Goal: Task Accomplishment & Management: Complete application form

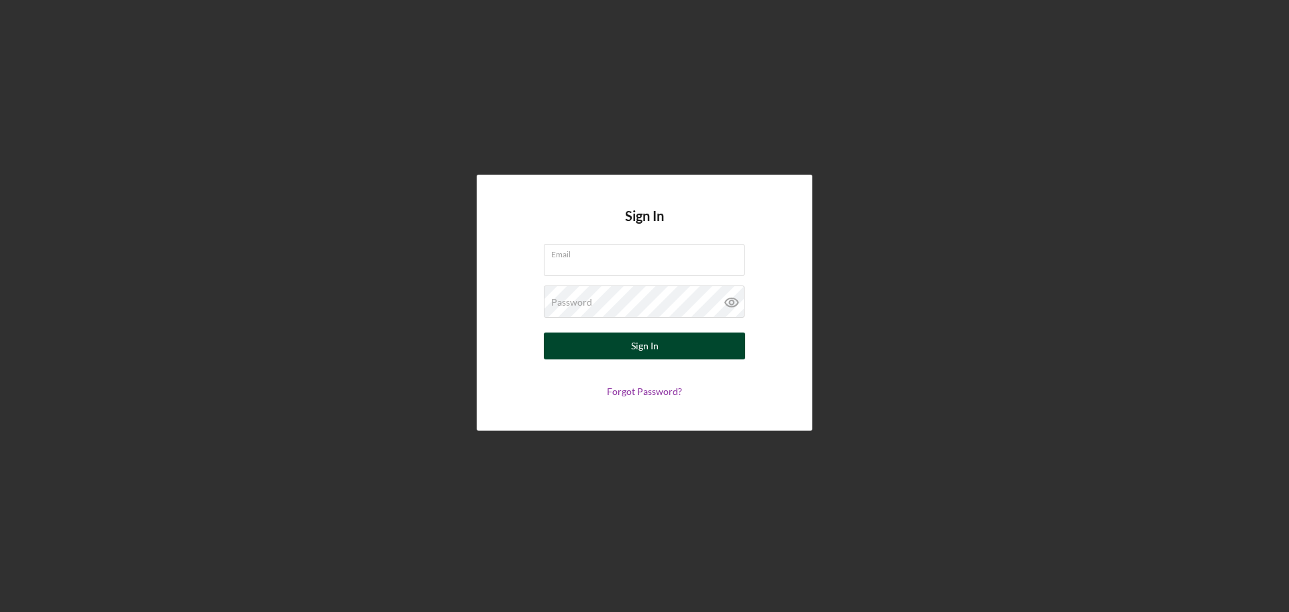
type input "[PERSON_NAME][EMAIL_ADDRESS][DOMAIN_NAME]"
click at [668, 355] on button "Sign In" at bounding box center [644, 345] width 201 height 27
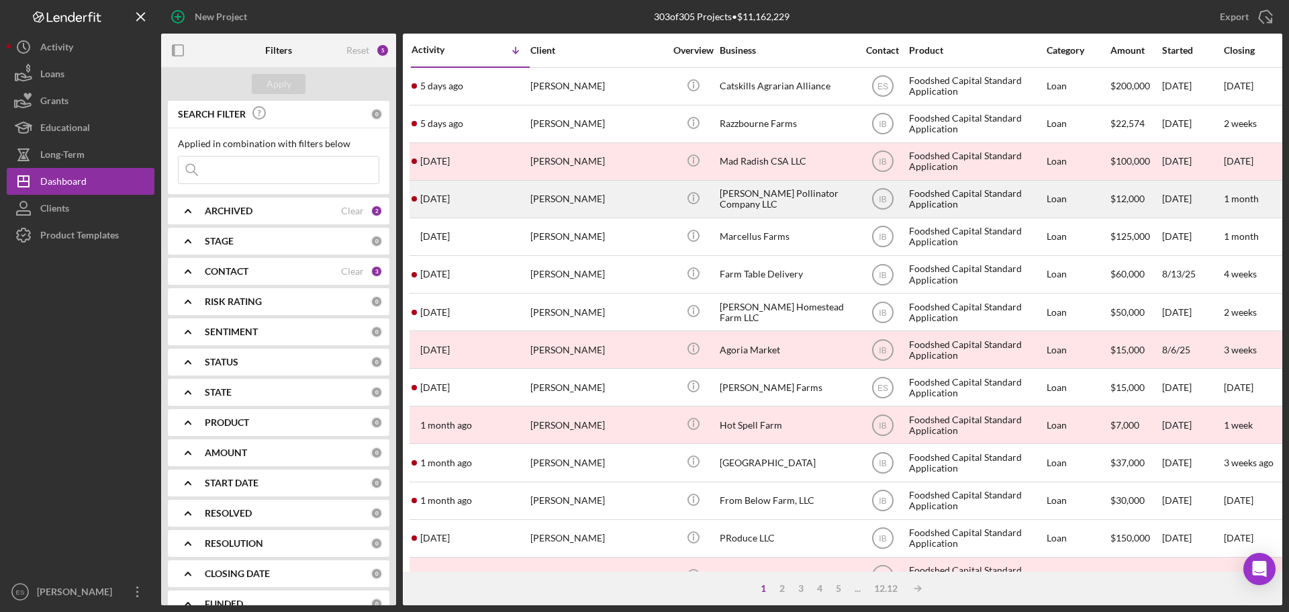
click at [554, 199] on div "[PERSON_NAME]" at bounding box center [597, 199] width 134 height 36
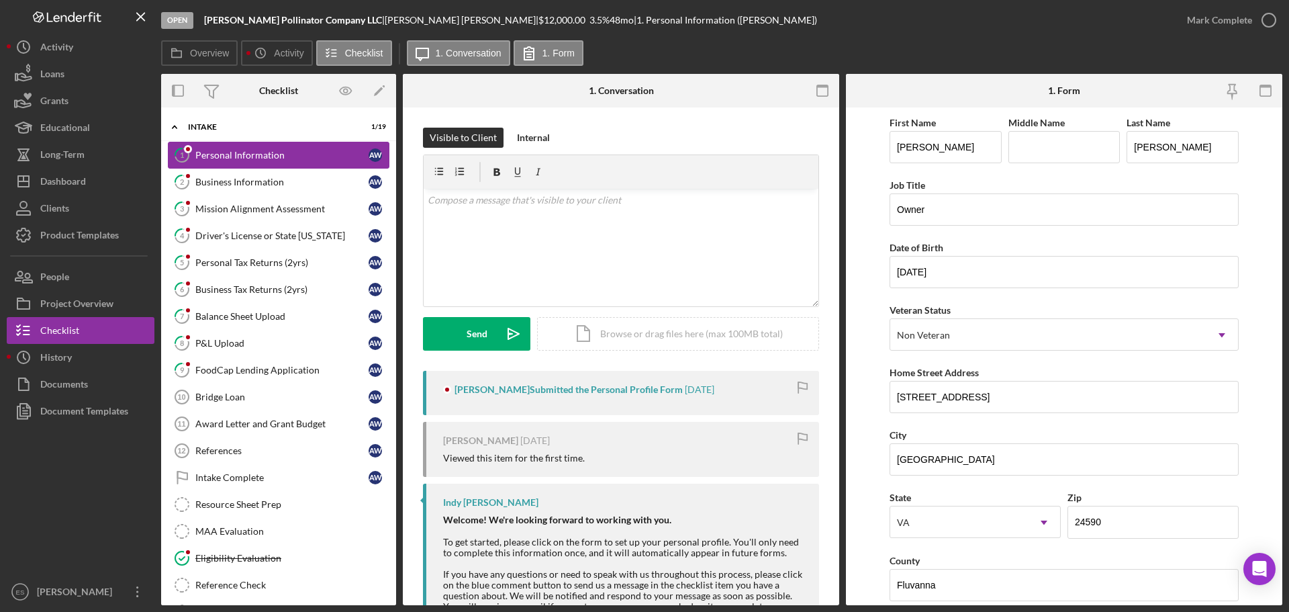
click at [286, 158] on div "Personal Information" at bounding box center [281, 155] width 173 height 11
click at [1220, 26] on div "Mark Complete" at bounding box center [1219, 20] width 65 height 27
click at [305, 175] on link "2 Business Information A W" at bounding box center [279, 182] width 222 height 27
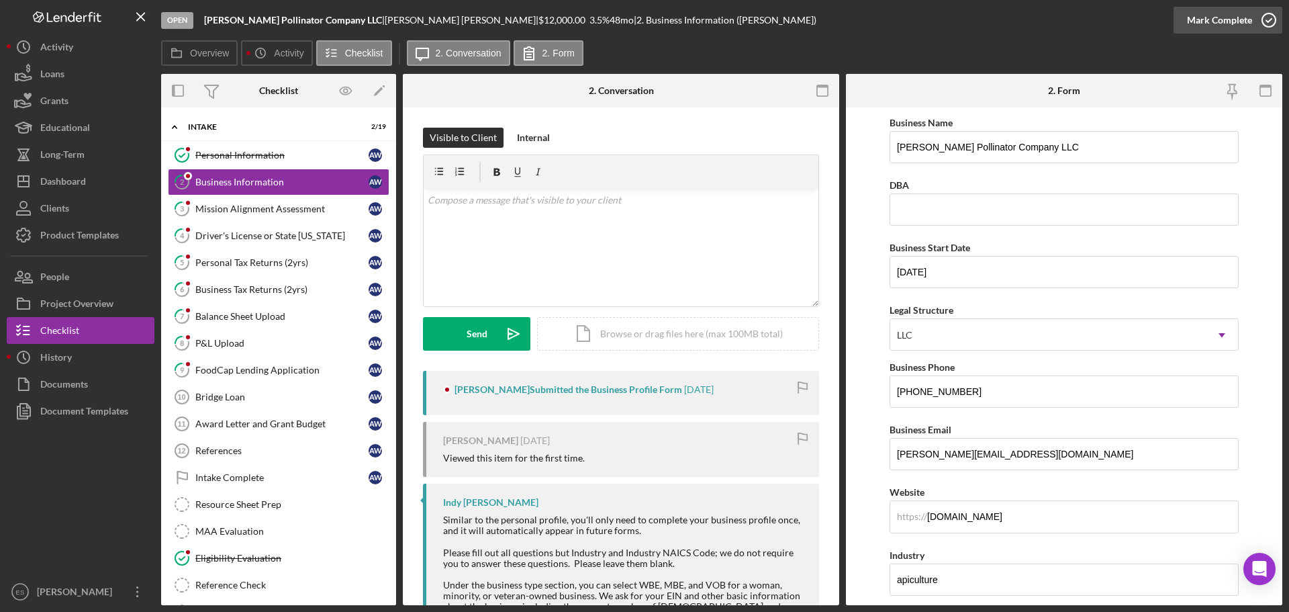
click at [1229, 12] on div "Mark Complete" at bounding box center [1219, 20] width 65 height 27
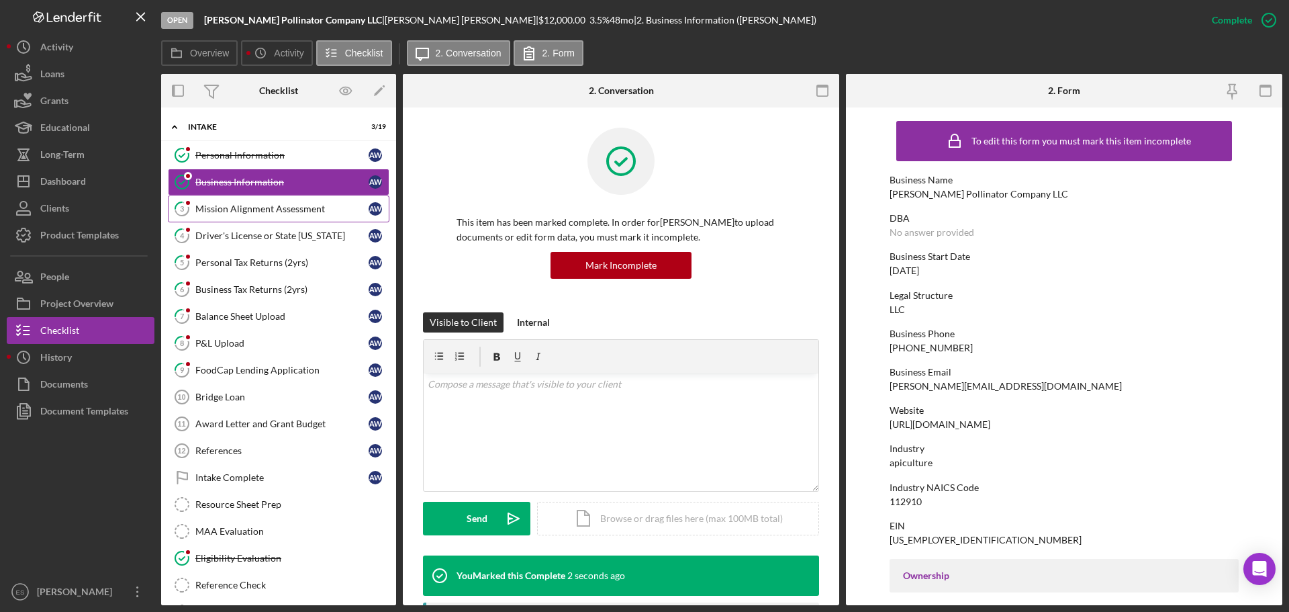
click at [238, 204] on div "Mission Alignment Assessment" at bounding box center [281, 208] width 173 height 11
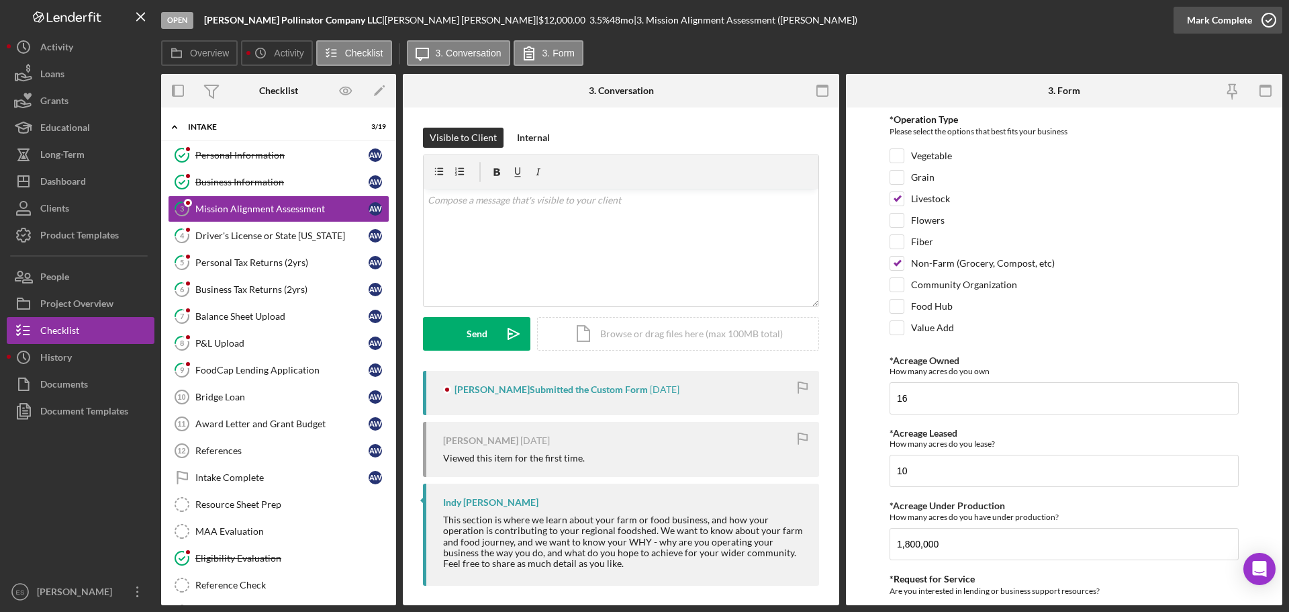
click at [1241, 19] on div "Mark Complete" at bounding box center [1219, 20] width 65 height 27
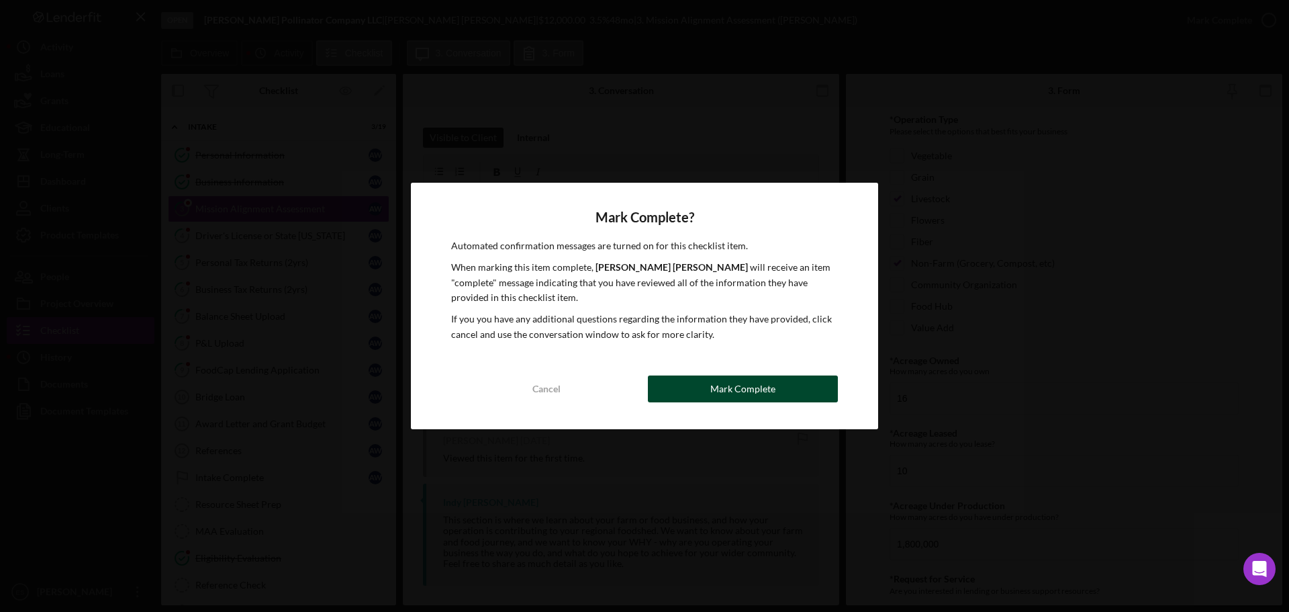
click at [730, 393] on div "Mark Complete" at bounding box center [742, 388] width 65 height 27
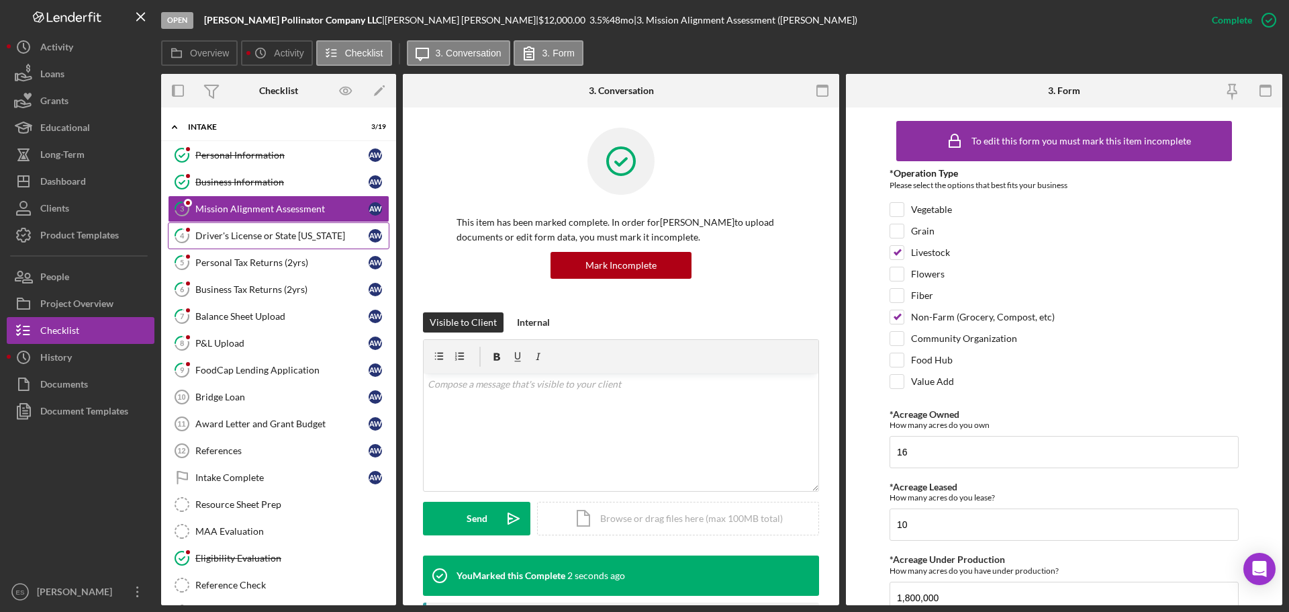
click at [273, 236] on div "Driver's License or State [US_STATE]" at bounding box center [281, 235] width 173 height 11
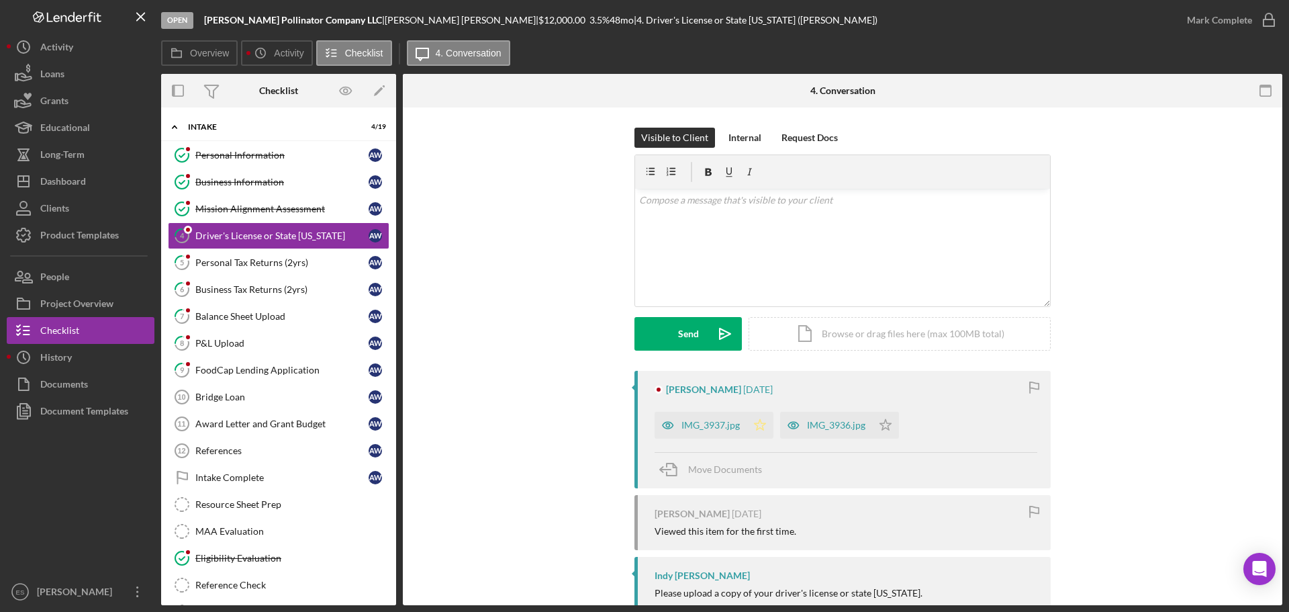
click at [757, 423] on polygon "button" at bounding box center [760, 424] width 11 height 11
click at [882, 426] on icon "Icon/Star" at bounding box center [885, 425] width 27 height 27
click at [1199, 23] on div "Mark Complete" at bounding box center [1219, 20] width 65 height 27
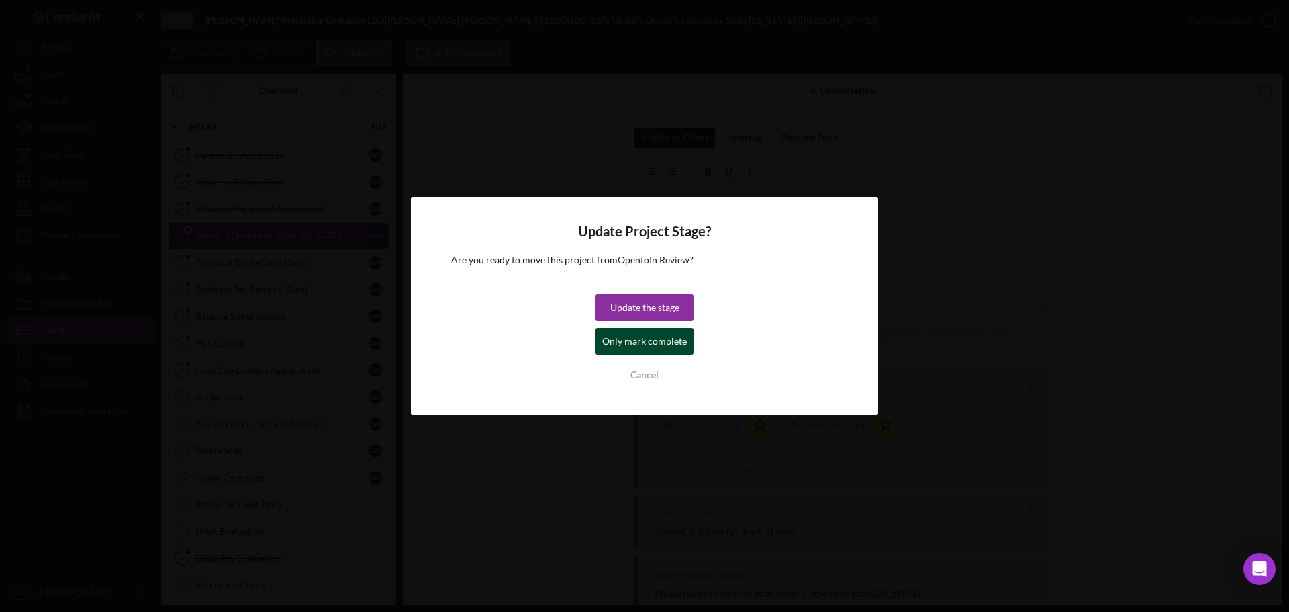
click at [636, 340] on div "Only mark complete" at bounding box center [644, 341] width 85 height 27
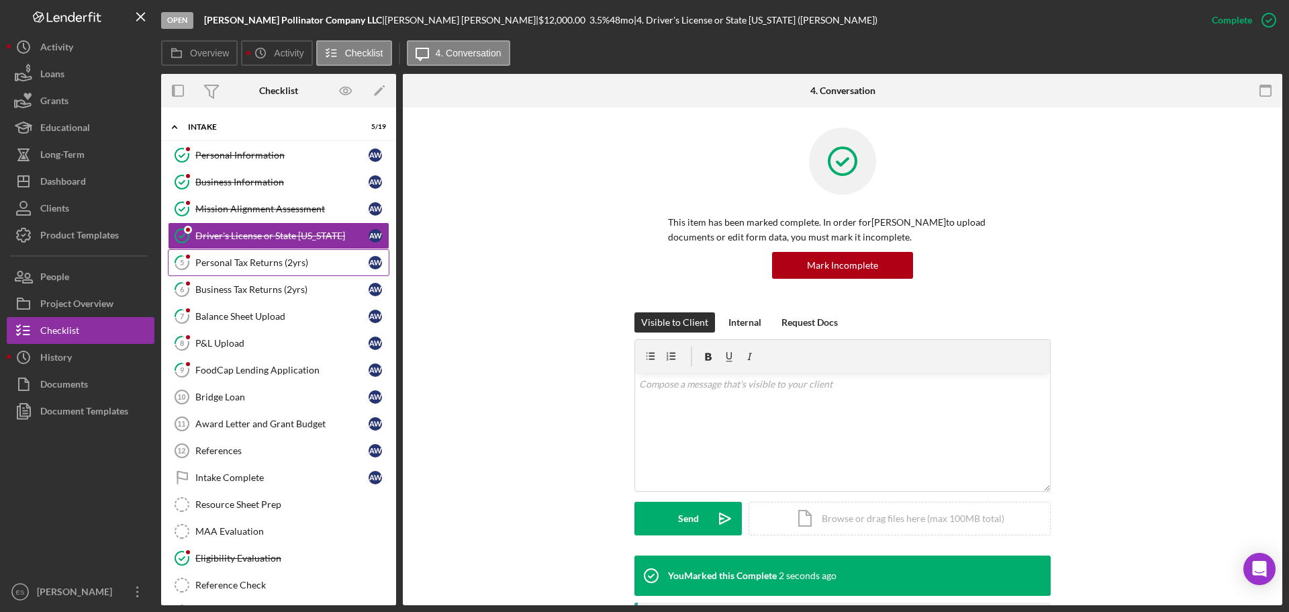
click at [207, 264] on div "Personal Tax Returns (2yrs)" at bounding box center [281, 262] width 173 height 11
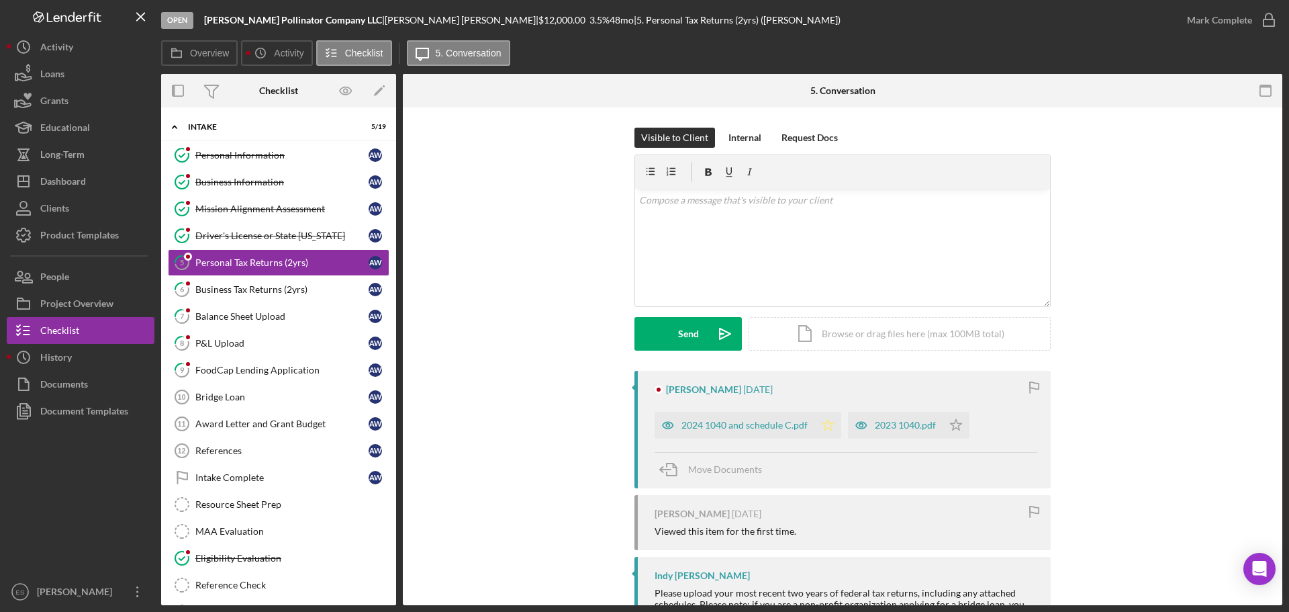
click at [825, 424] on icon "Icon/Star" at bounding box center [827, 425] width 27 height 27
click at [957, 426] on icon "Icon/Star" at bounding box center [956, 425] width 27 height 27
click at [1243, 19] on div "Mark Complete" at bounding box center [1219, 20] width 65 height 27
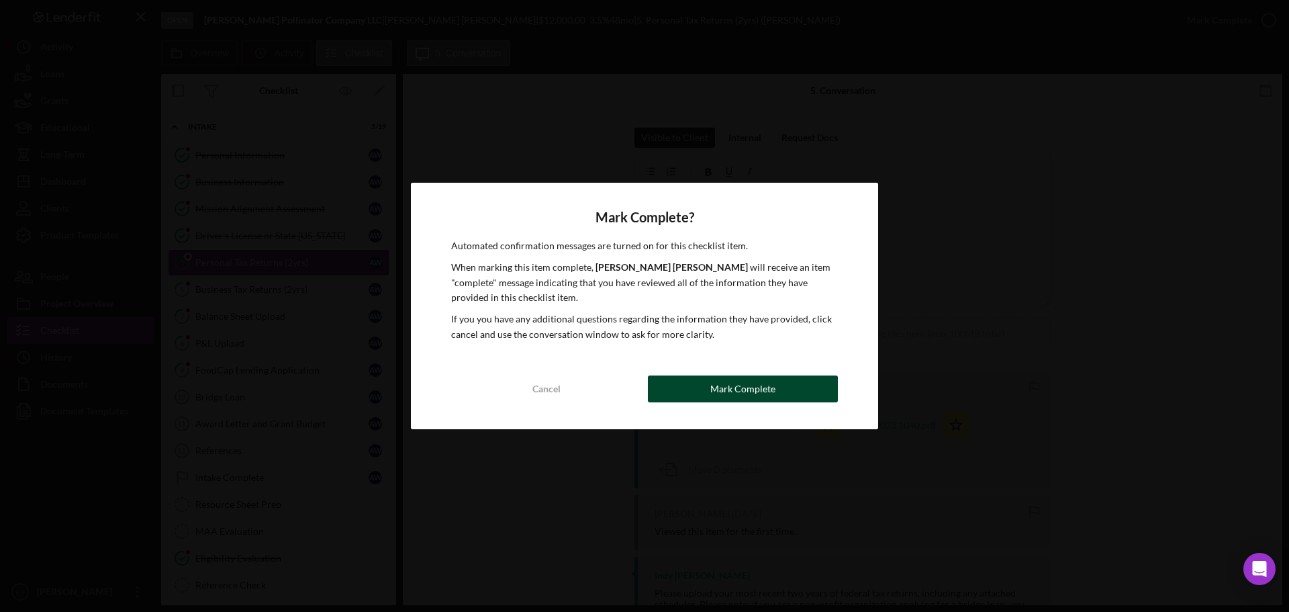
click at [769, 392] on div "Mark Complete" at bounding box center [742, 388] width 65 height 27
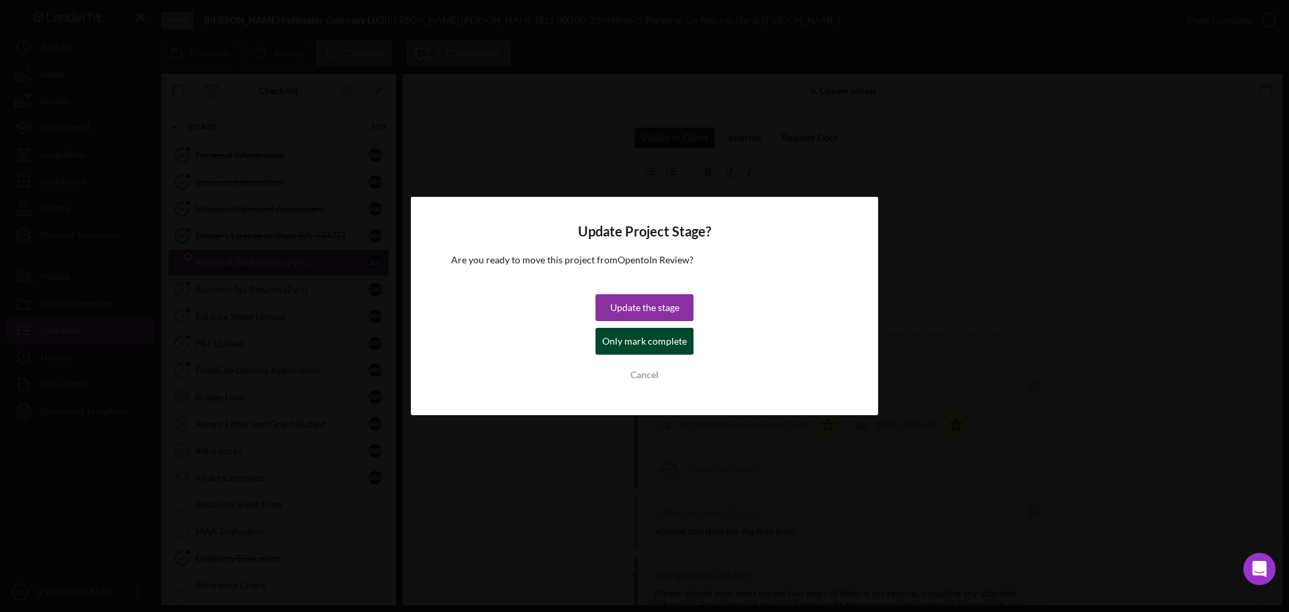
click at [641, 340] on div "Only mark complete" at bounding box center [644, 341] width 85 height 27
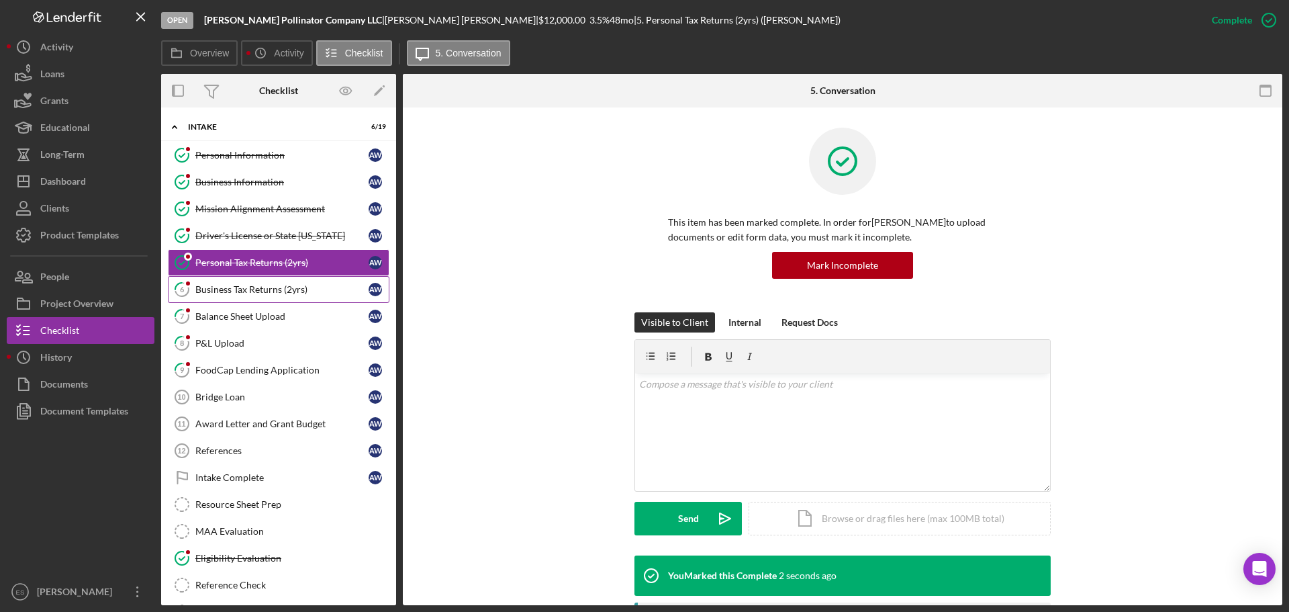
click at [224, 286] on div "Business Tax Returns (2yrs)" at bounding box center [281, 289] width 173 height 11
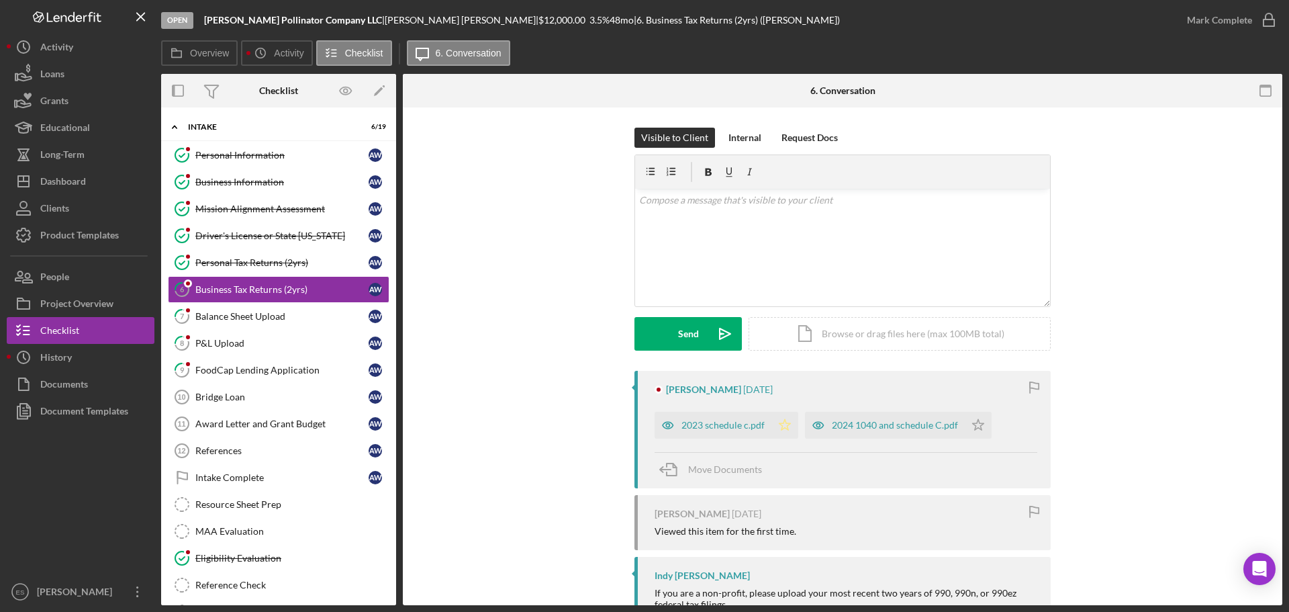
click at [780, 429] on polygon "button" at bounding box center [785, 424] width 11 height 11
click at [976, 424] on polygon "button" at bounding box center [978, 424] width 11 height 11
click at [1239, 17] on div "Mark Complete" at bounding box center [1219, 20] width 65 height 27
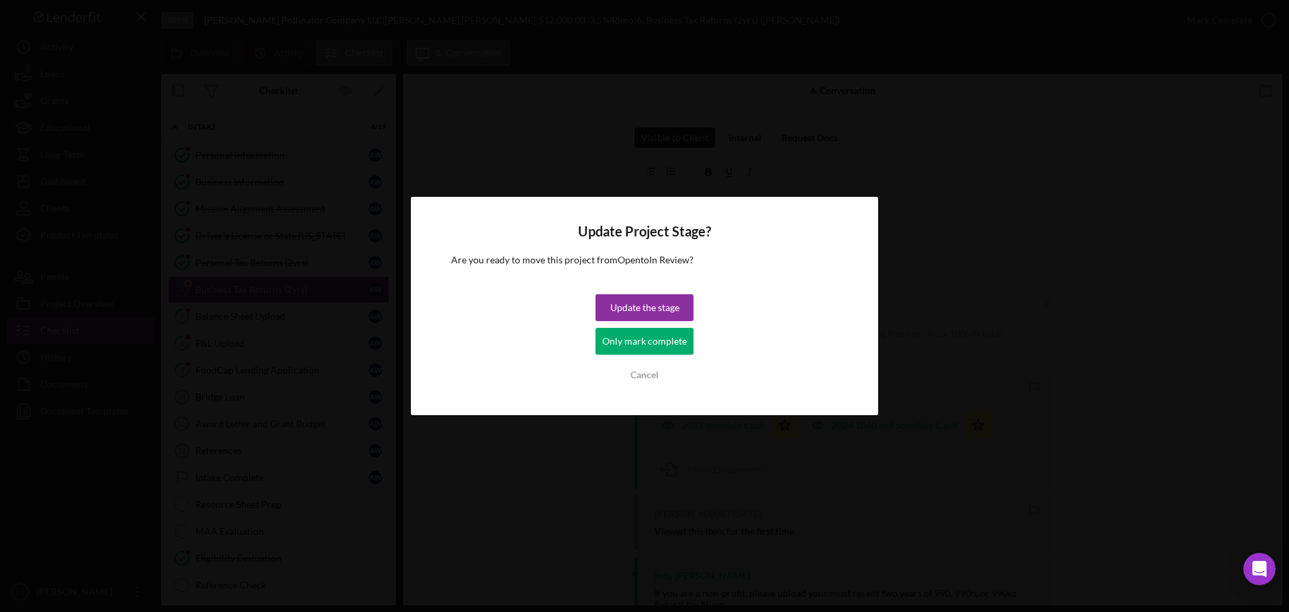
drag, startPoint x: 677, startPoint y: 341, endPoint x: 680, endPoint y: 348, distance: 7.2
click at [680, 348] on div "Only mark complete" at bounding box center [644, 341] width 85 height 27
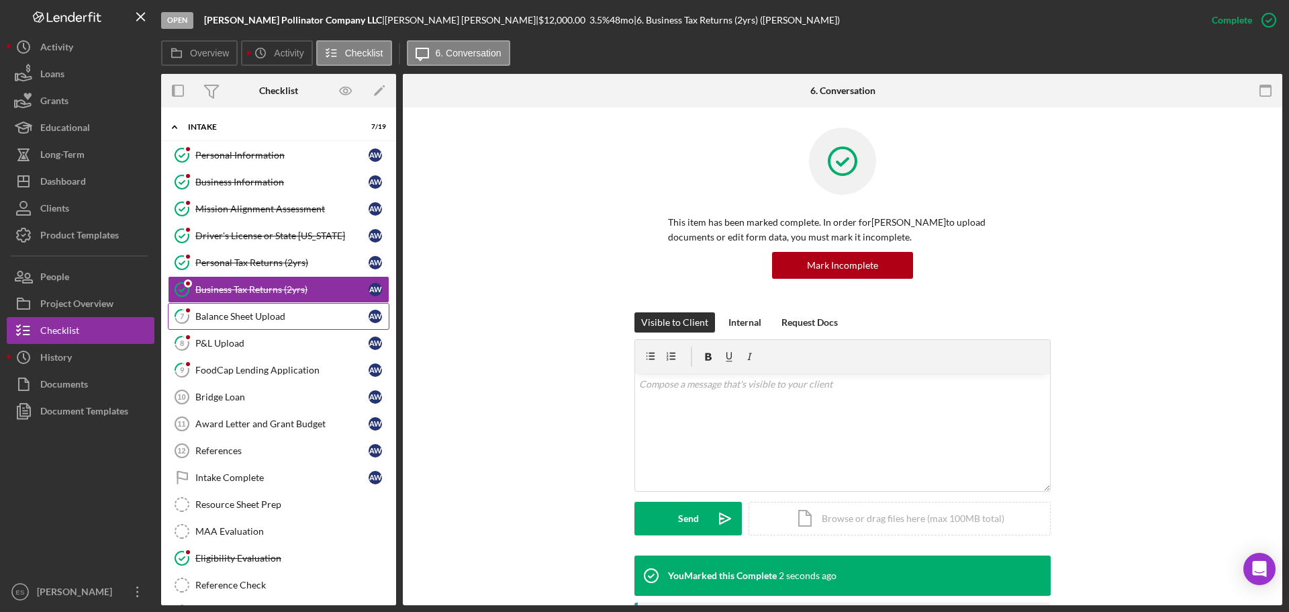
click at [242, 312] on div "Balance Sheet Upload" at bounding box center [281, 316] width 173 height 11
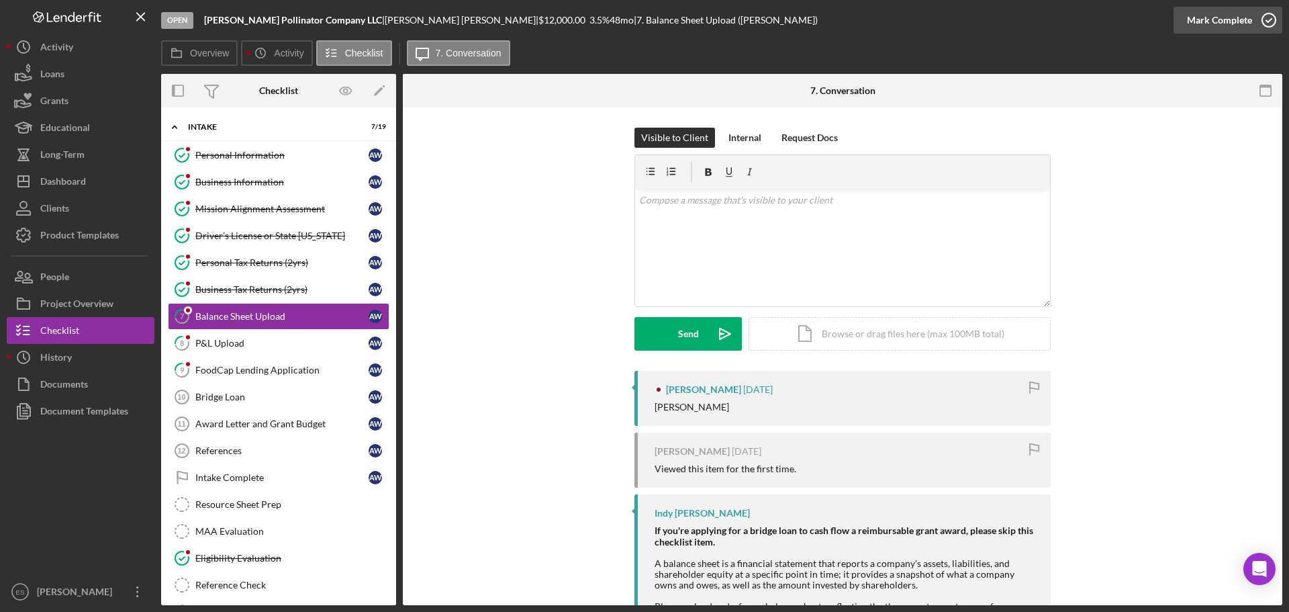
click at [1223, 14] on div "Mark Complete" at bounding box center [1219, 20] width 65 height 27
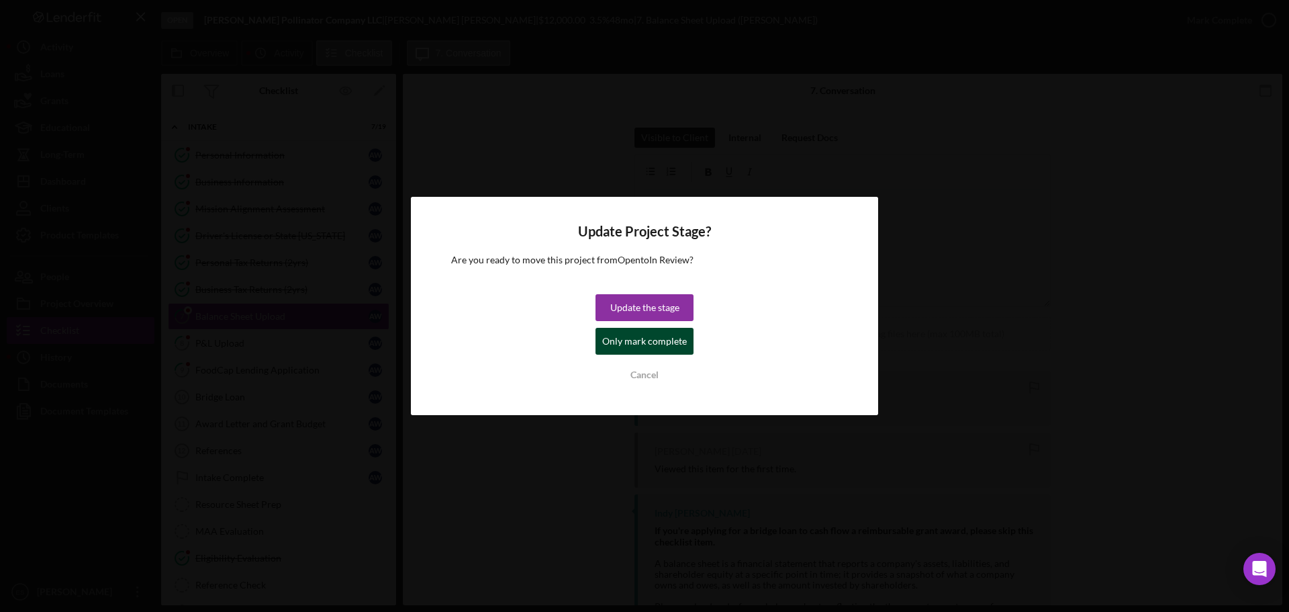
click at [658, 341] on div "Only mark complete" at bounding box center [644, 341] width 85 height 27
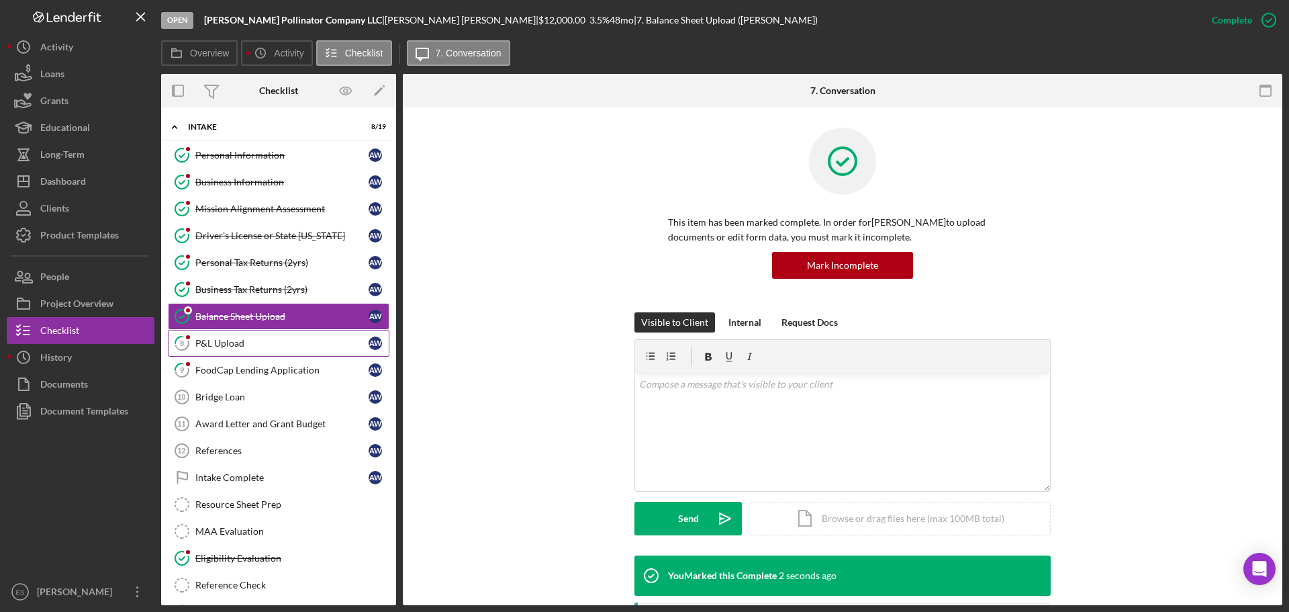
click at [273, 344] on div "P&L Upload" at bounding box center [281, 343] width 173 height 11
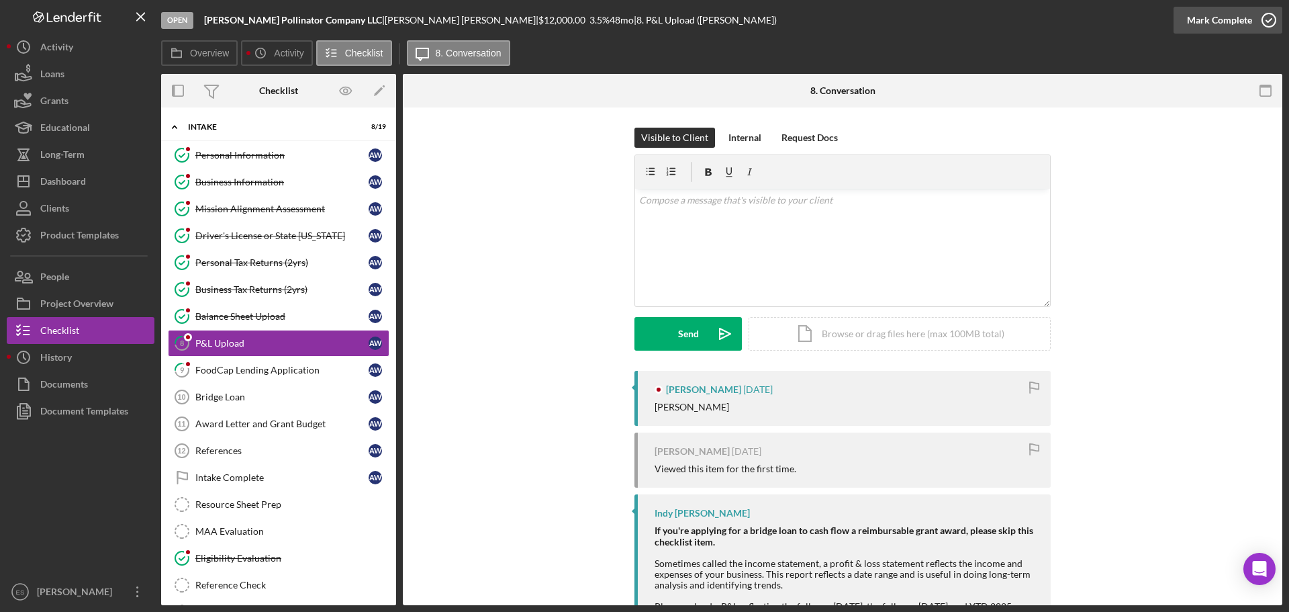
click at [1205, 22] on div "Mark Complete" at bounding box center [1219, 20] width 65 height 27
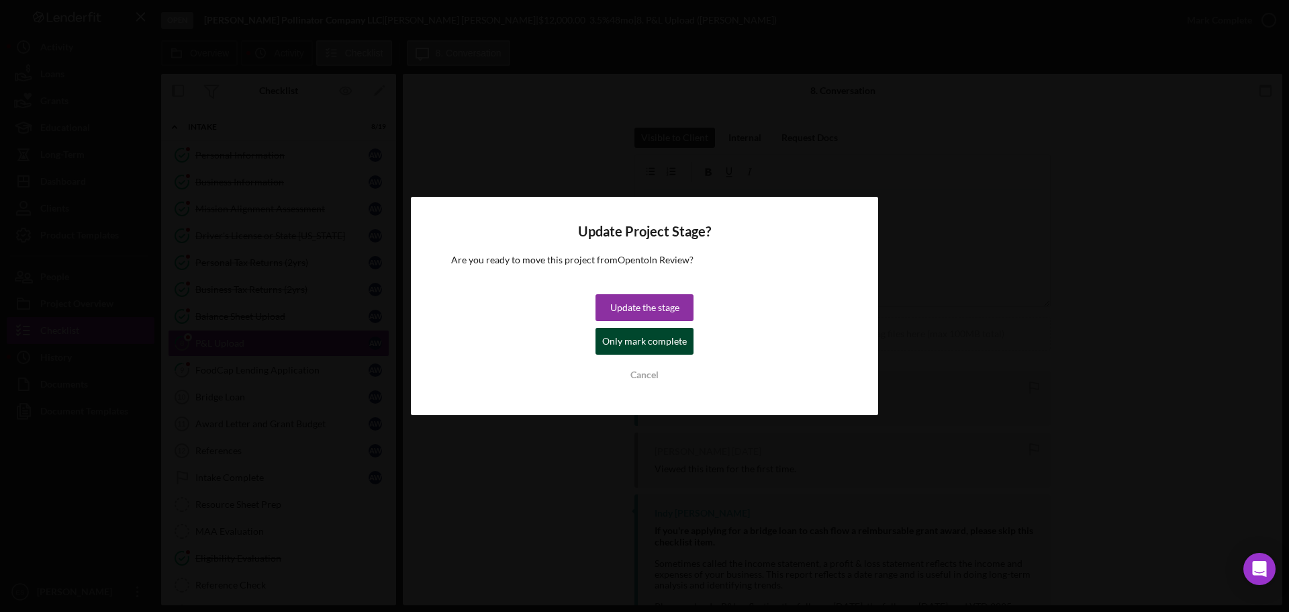
click at [649, 345] on div "Only mark complete" at bounding box center [644, 341] width 85 height 27
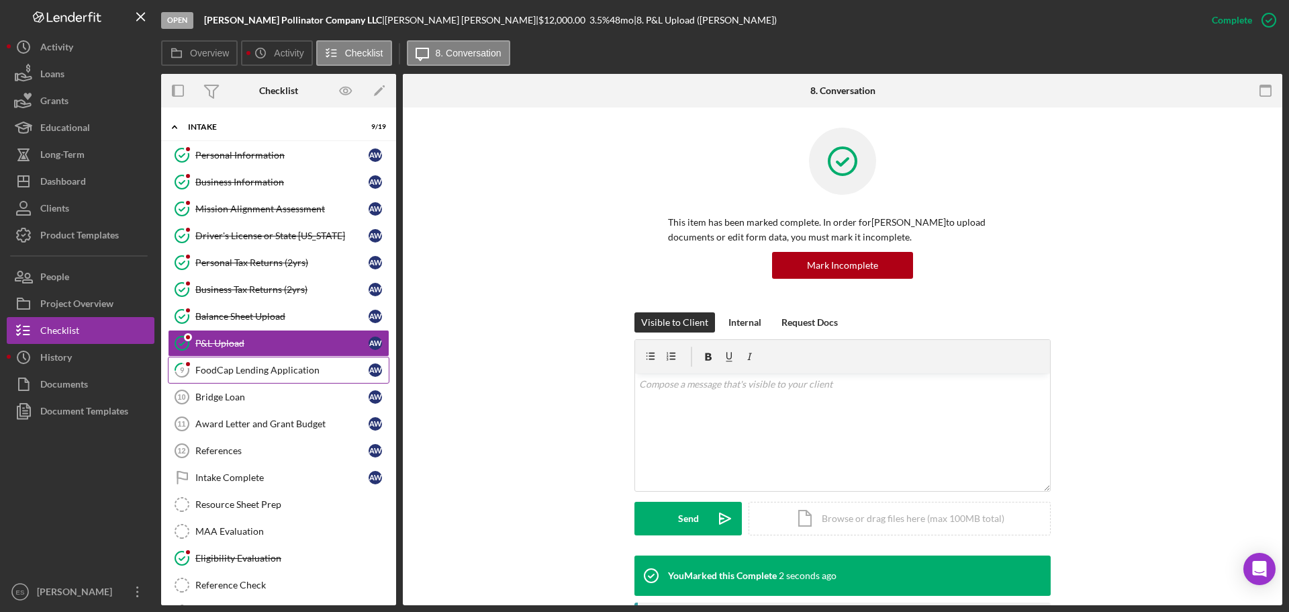
click at [314, 372] on div "FoodCap Lending Application" at bounding box center [281, 370] width 173 height 11
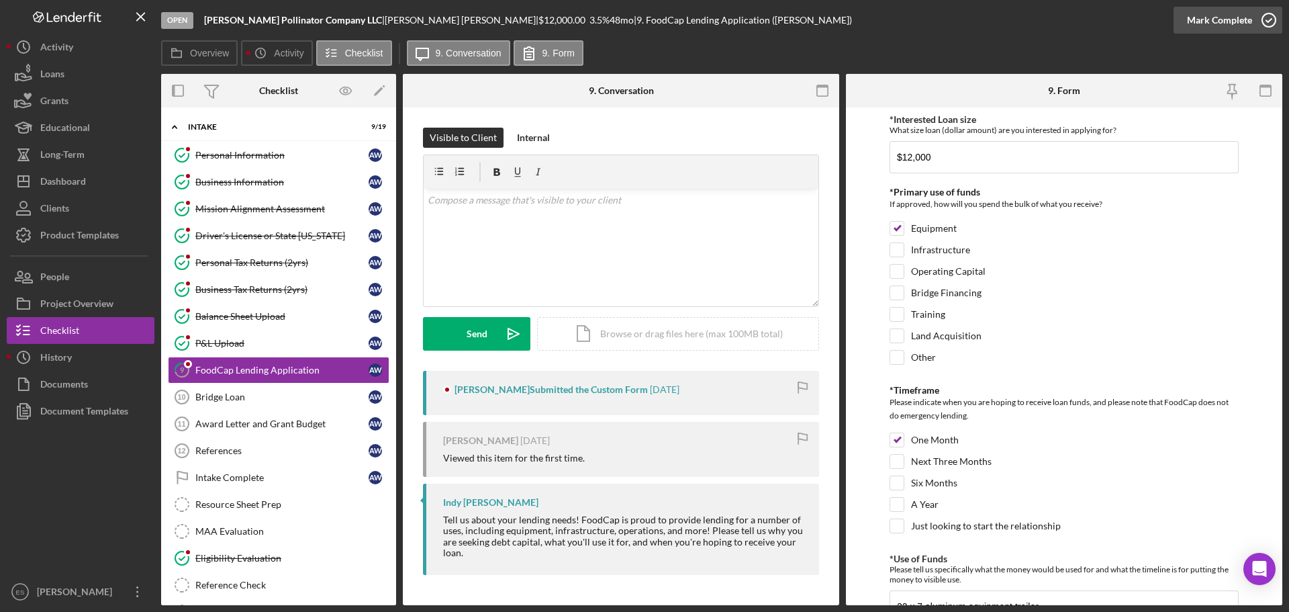
click at [1214, 22] on div "Mark Complete" at bounding box center [1219, 20] width 65 height 27
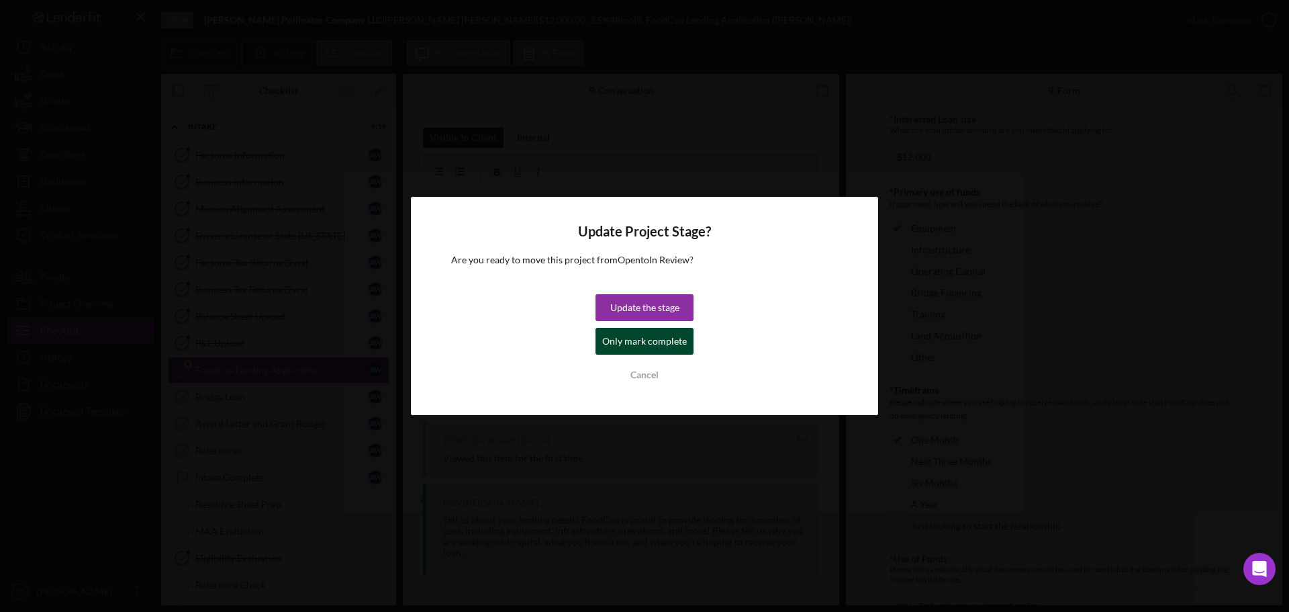
click at [615, 346] on div "Only mark complete" at bounding box center [644, 341] width 85 height 27
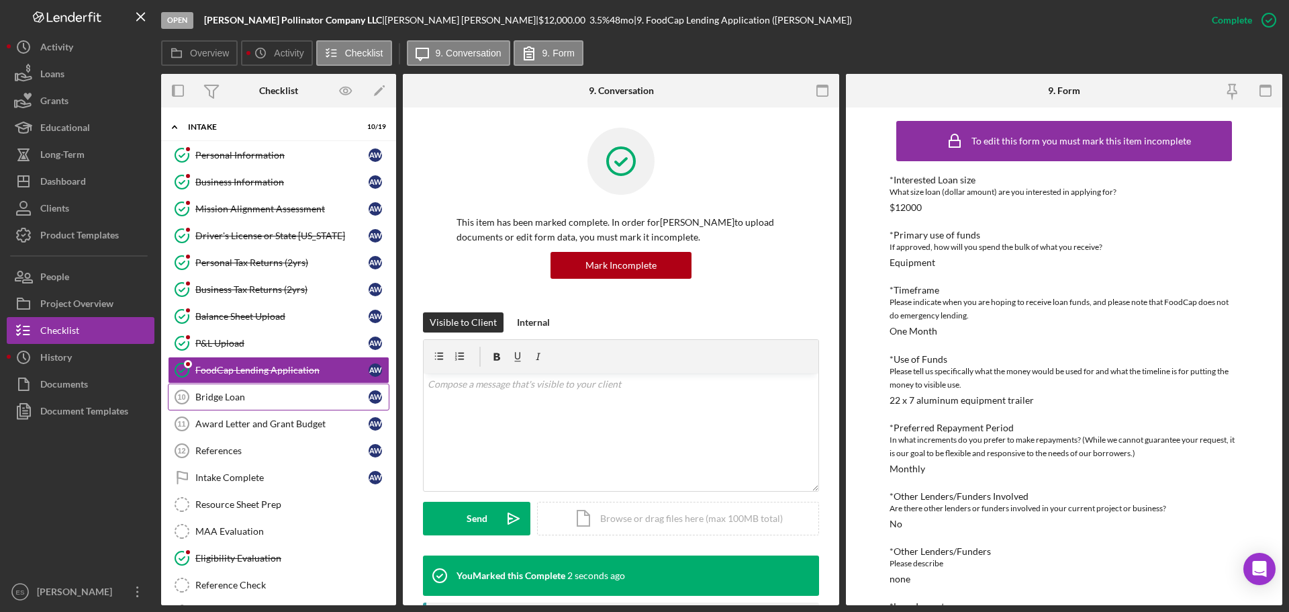
click at [254, 408] on link "Bridge Loan 10 Bridge Loan A W" at bounding box center [279, 396] width 222 height 27
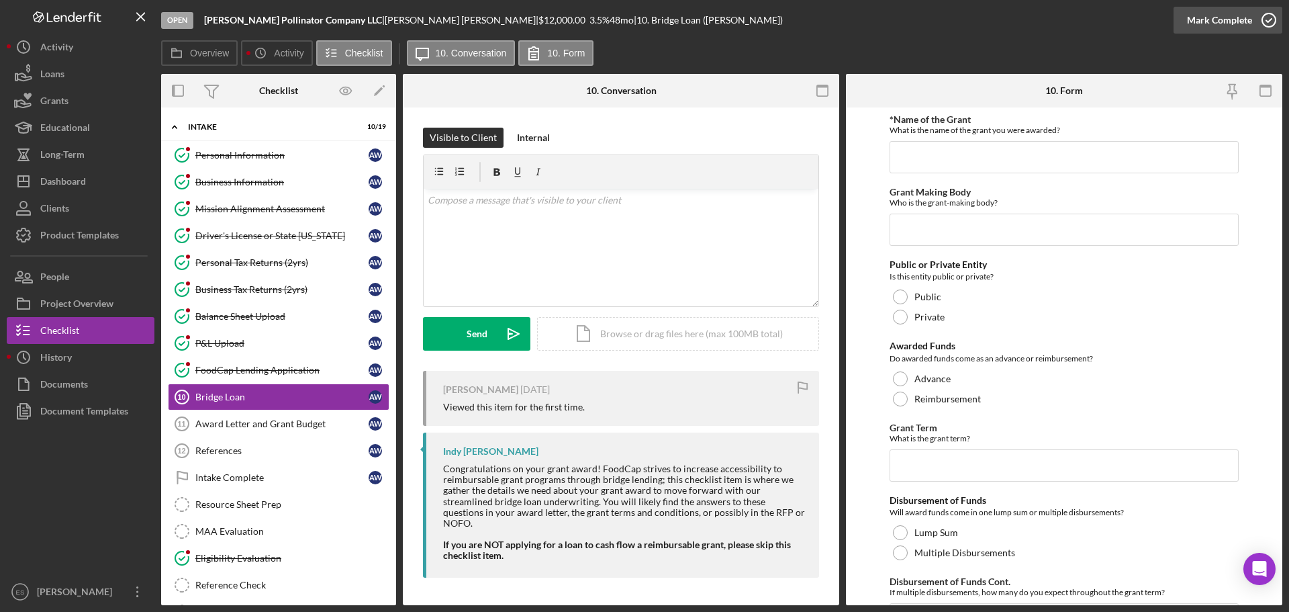
click at [1223, 17] on div "Mark Complete" at bounding box center [1219, 20] width 65 height 27
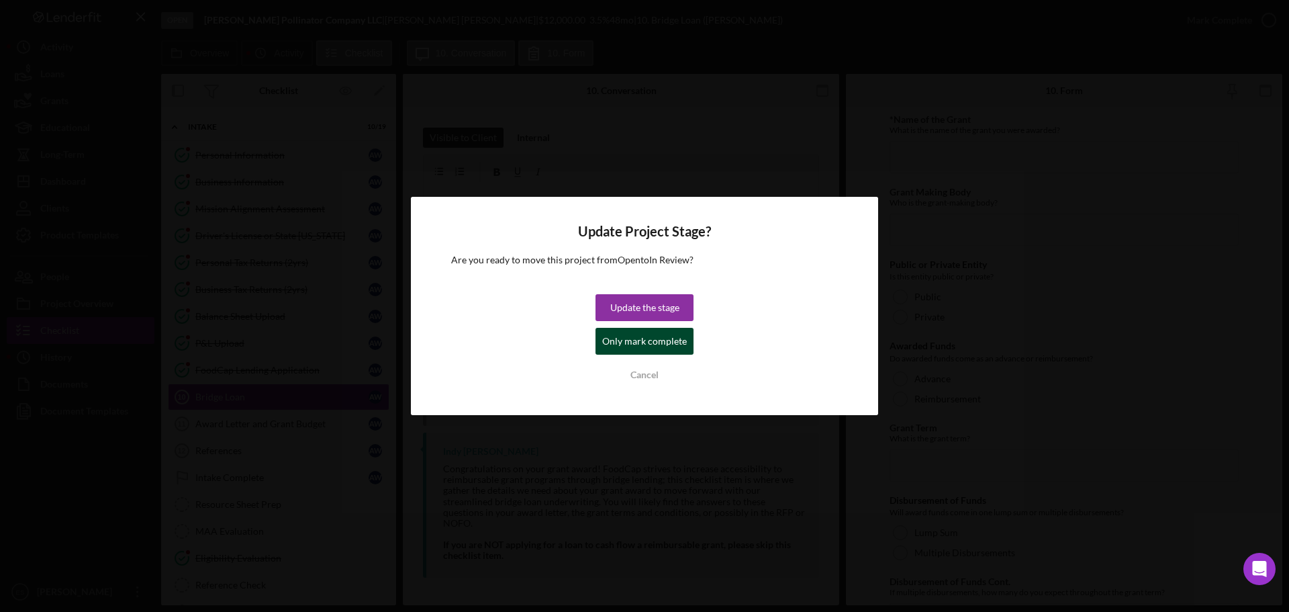
click at [601, 350] on button "Only mark complete" at bounding box center [645, 341] width 98 height 27
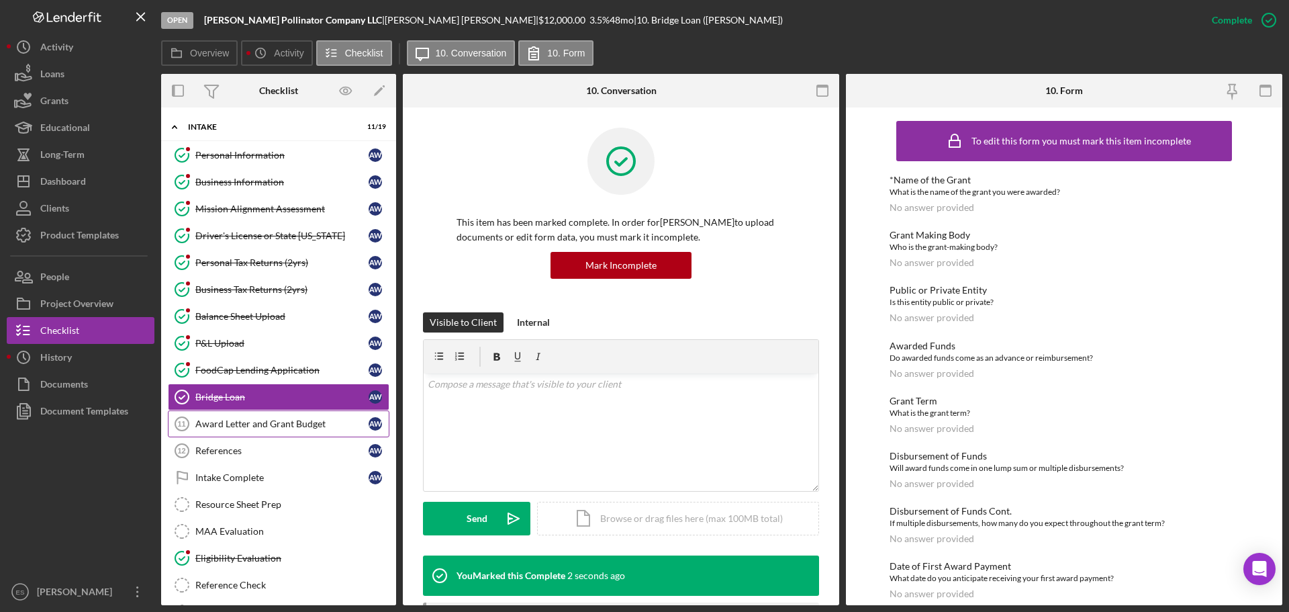
click at [316, 423] on div "Award Letter and Grant Budget" at bounding box center [281, 423] width 173 height 11
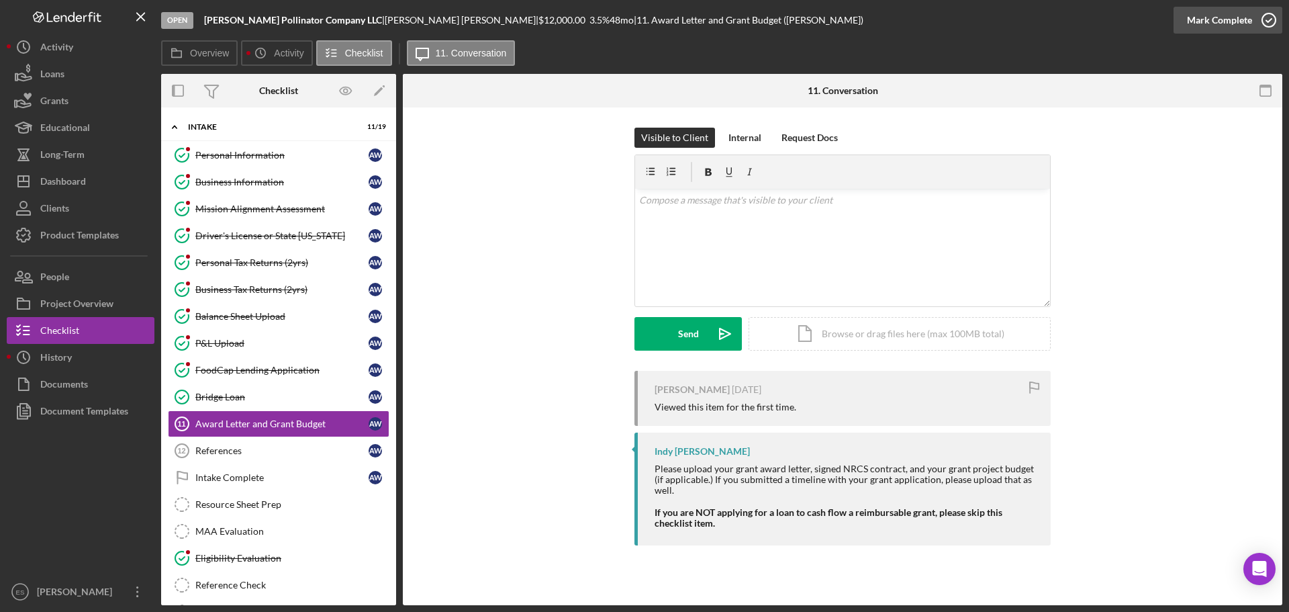
click at [1188, 22] on button "Mark Complete" at bounding box center [1228, 20] width 109 height 27
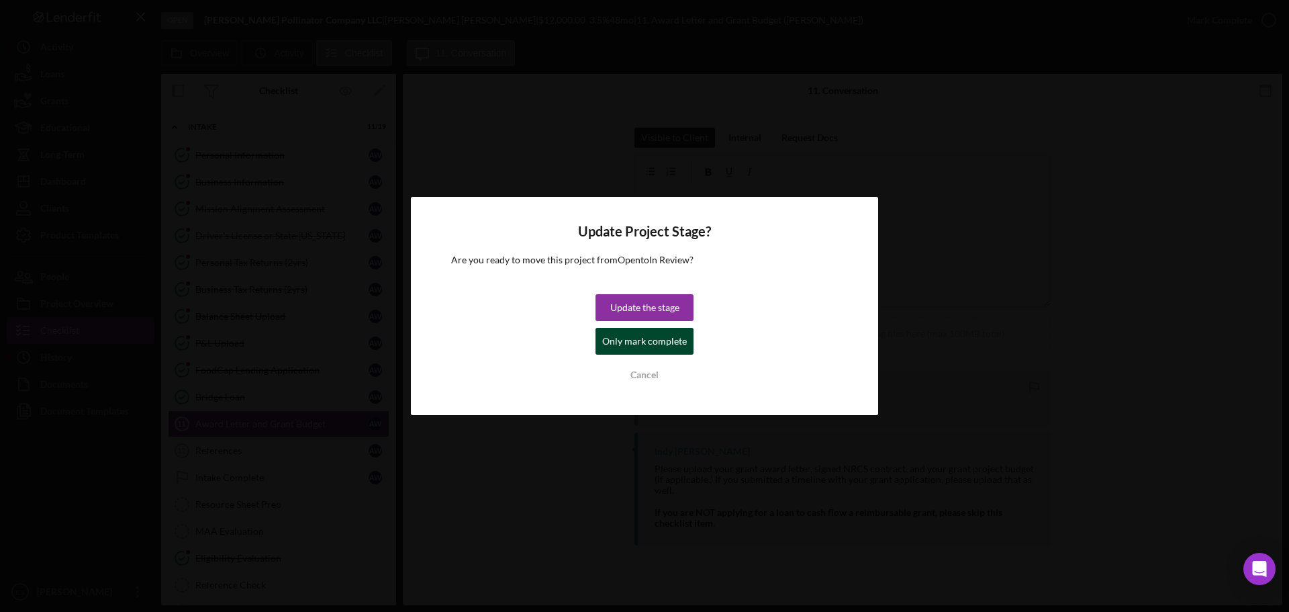
click at [644, 340] on div "Only mark complete" at bounding box center [644, 341] width 85 height 27
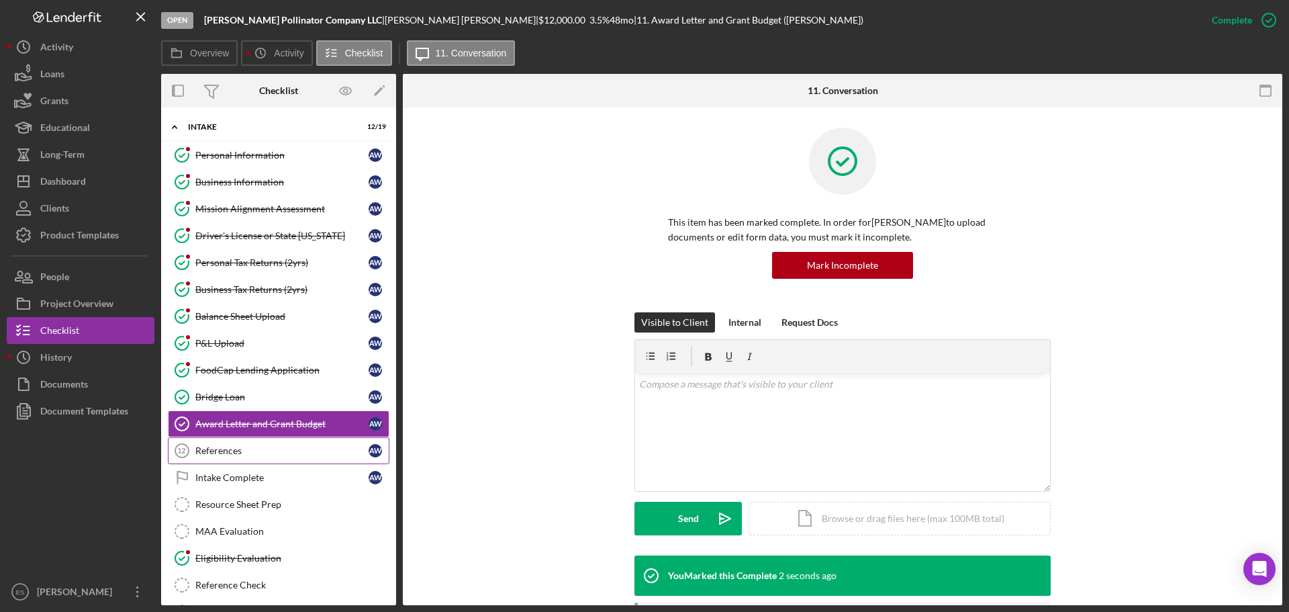
click at [281, 445] on div "References" at bounding box center [281, 450] width 173 height 11
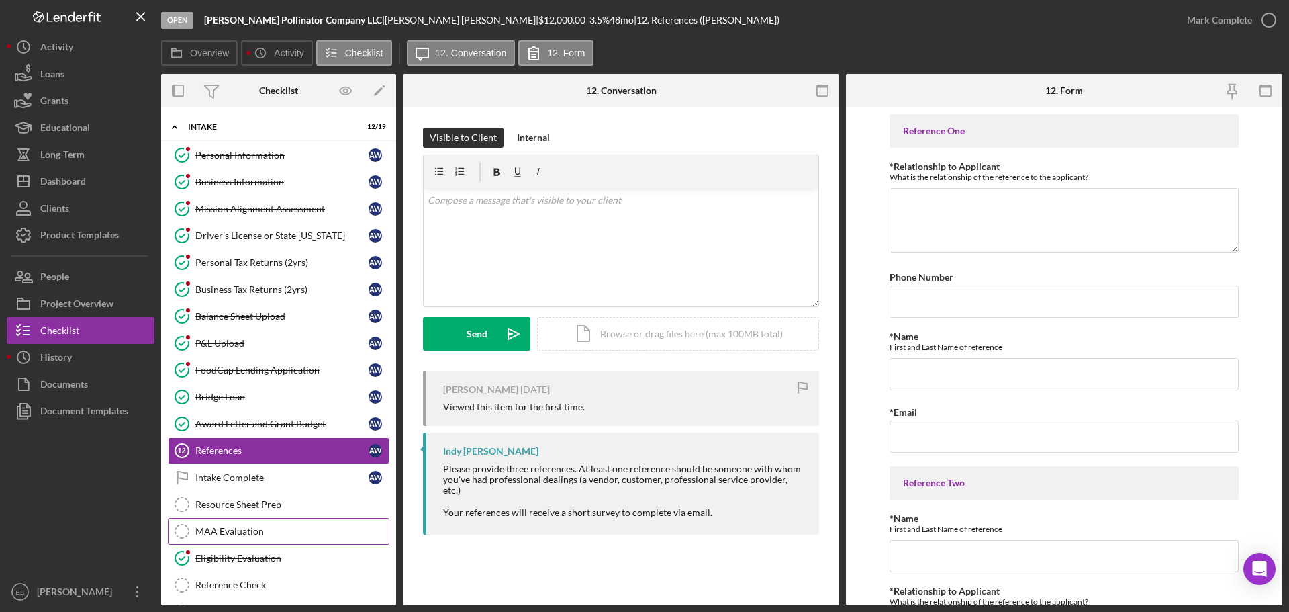
click at [273, 530] on div "MAA Evaluation" at bounding box center [291, 531] width 193 height 11
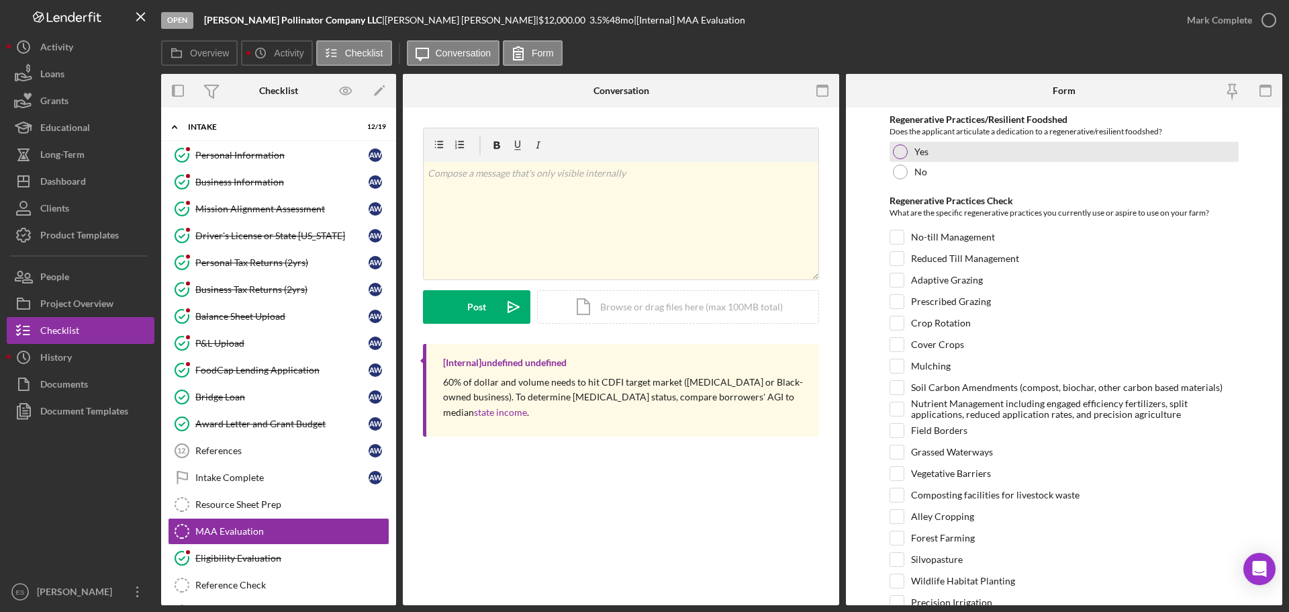
click at [902, 152] on div at bounding box center [900, 151] width 15 height 15
click at [263, 205] on div "Mission Alignment Assessment" at bounding box center [281, 208] width 173 height 11
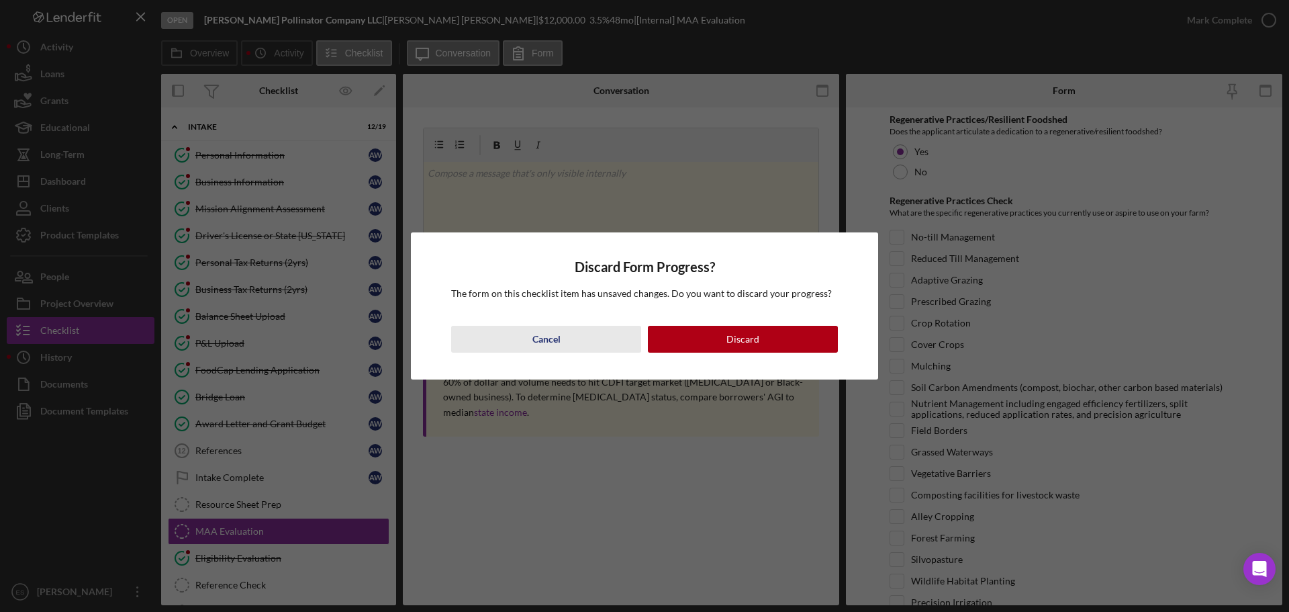
click at [557, 343] on div "Cancel" at bounding box center [546, 339] width 28 height 27
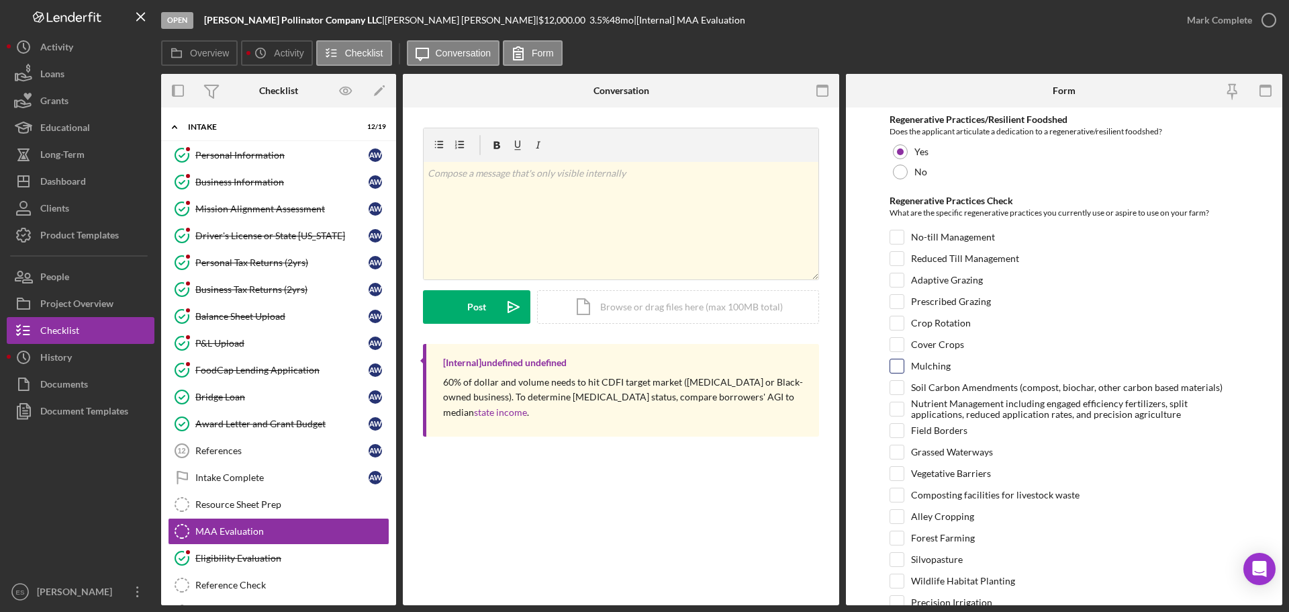
scroll to position [323, 0]
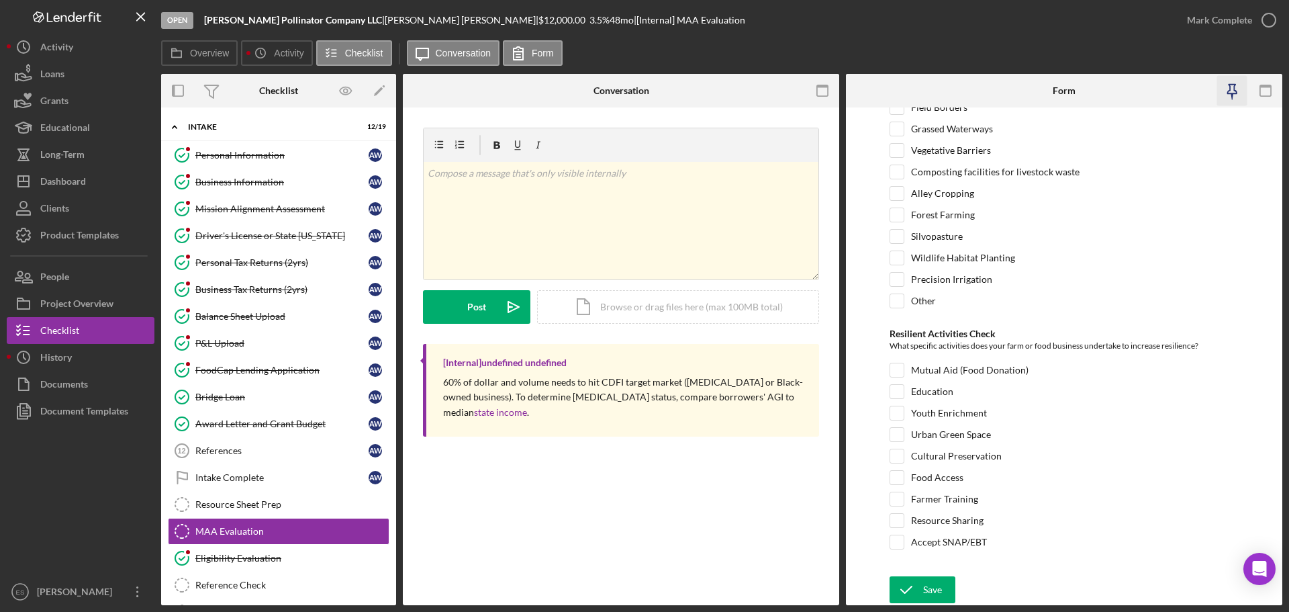
click at [1233, 91] on icon "button" at bounding box center [1232, 91] width 30 height 30
click at [213, 211] on div "Mission Alignment Assessment" at bounding box center [281, 208] width 173 height 11
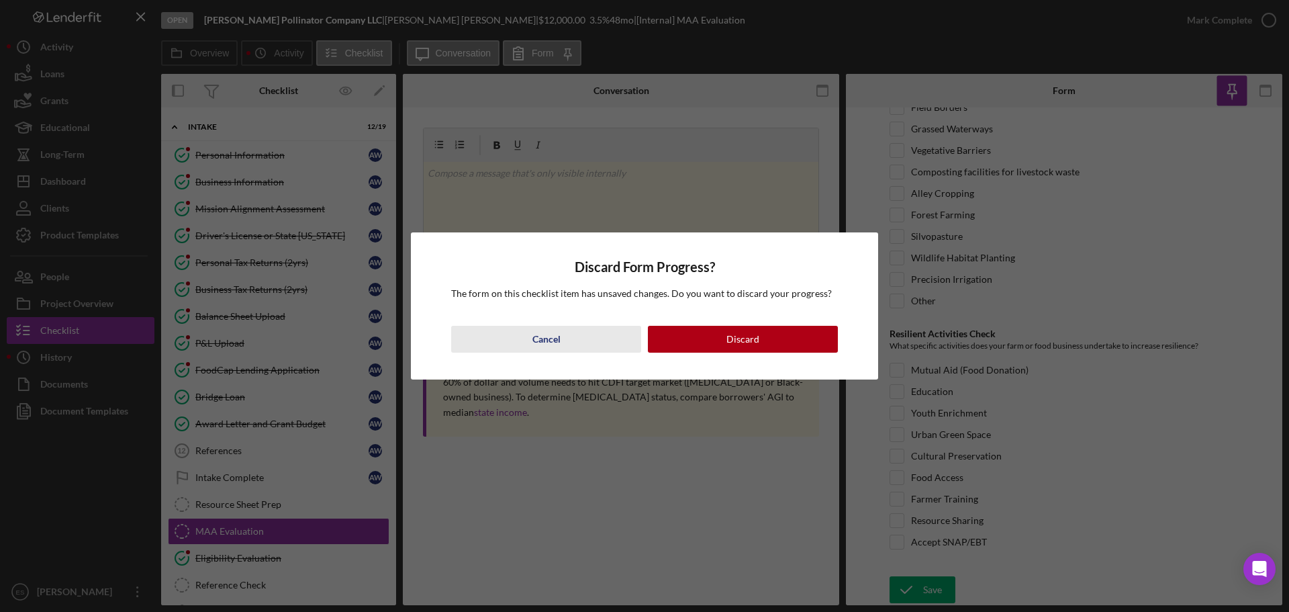
click at [581, 344] on button "Cancel" at bounding box center [546, 339] width 190 height 27
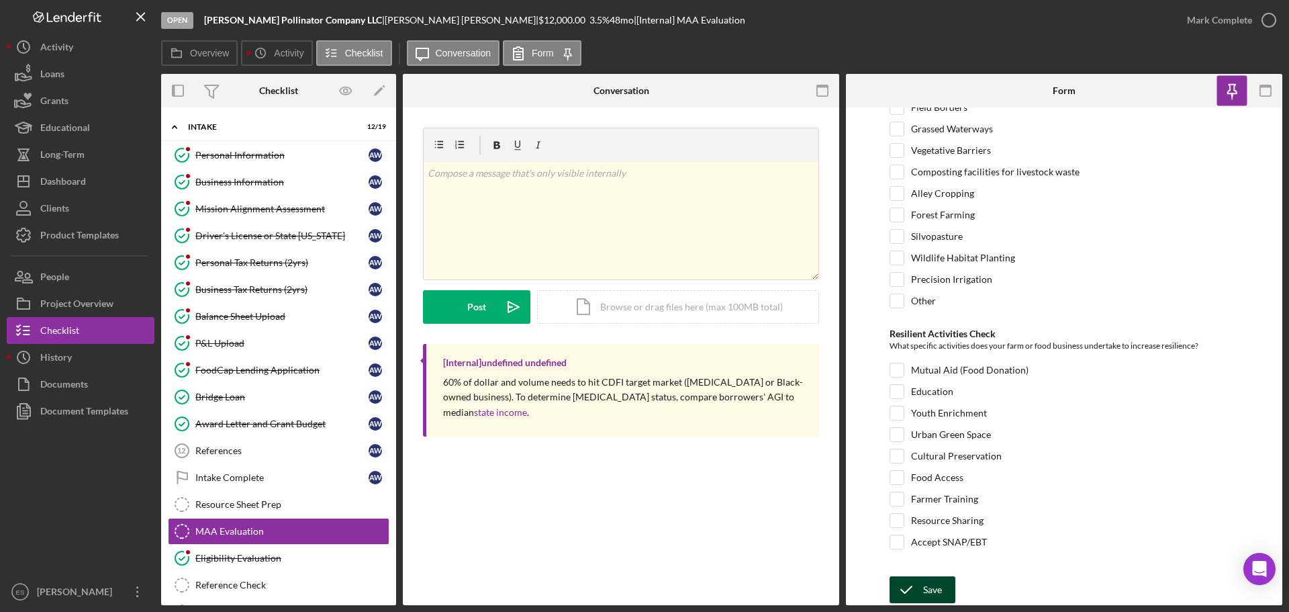
click at [947, 597] on button "Save" at bounding box center [923, 589] width 66 height 27
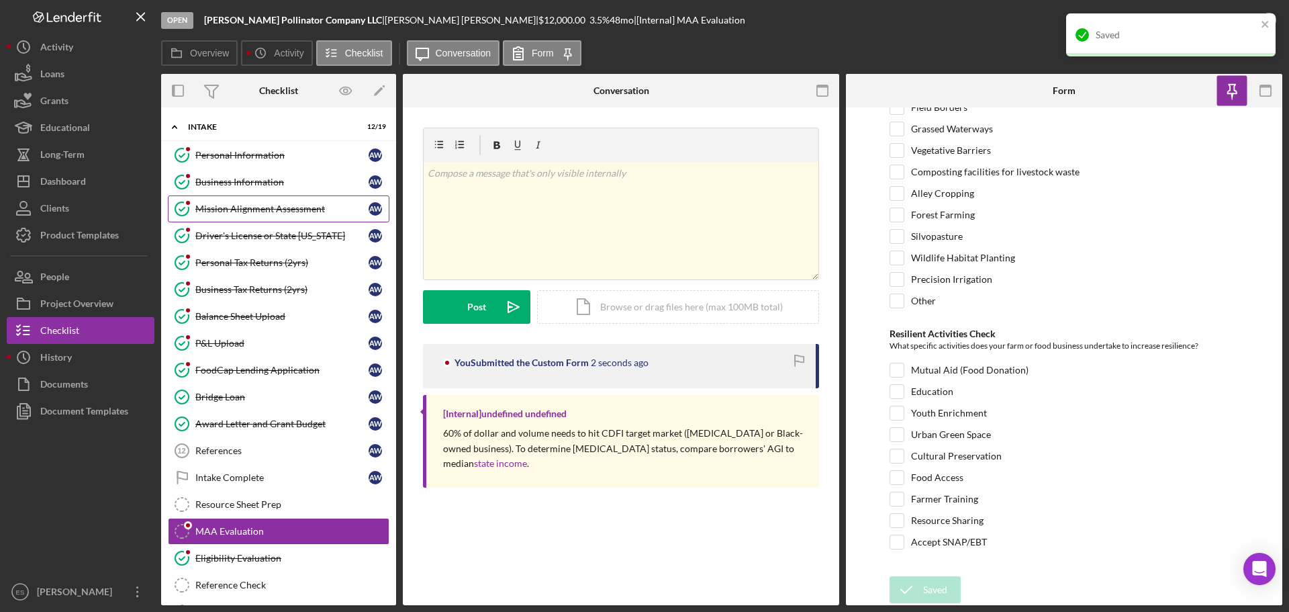
click at [293, 206] on div "Mission Alignment Assessment" at bounding box center [281, 208] width 173 height 11
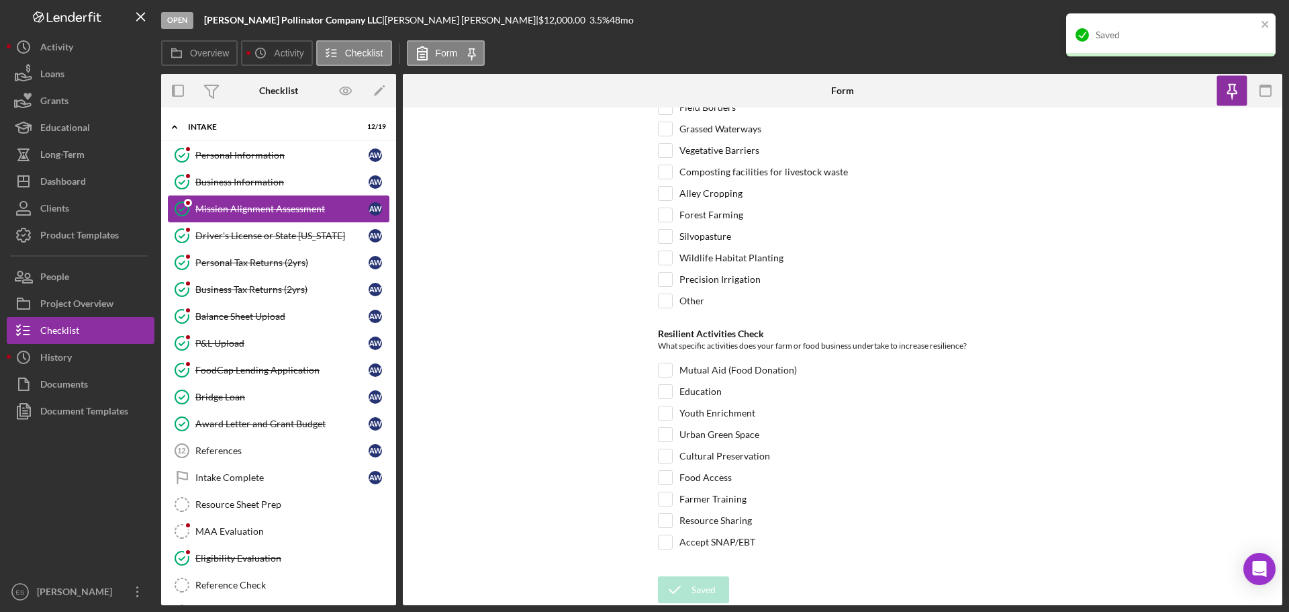
scroll to position [350, 0]
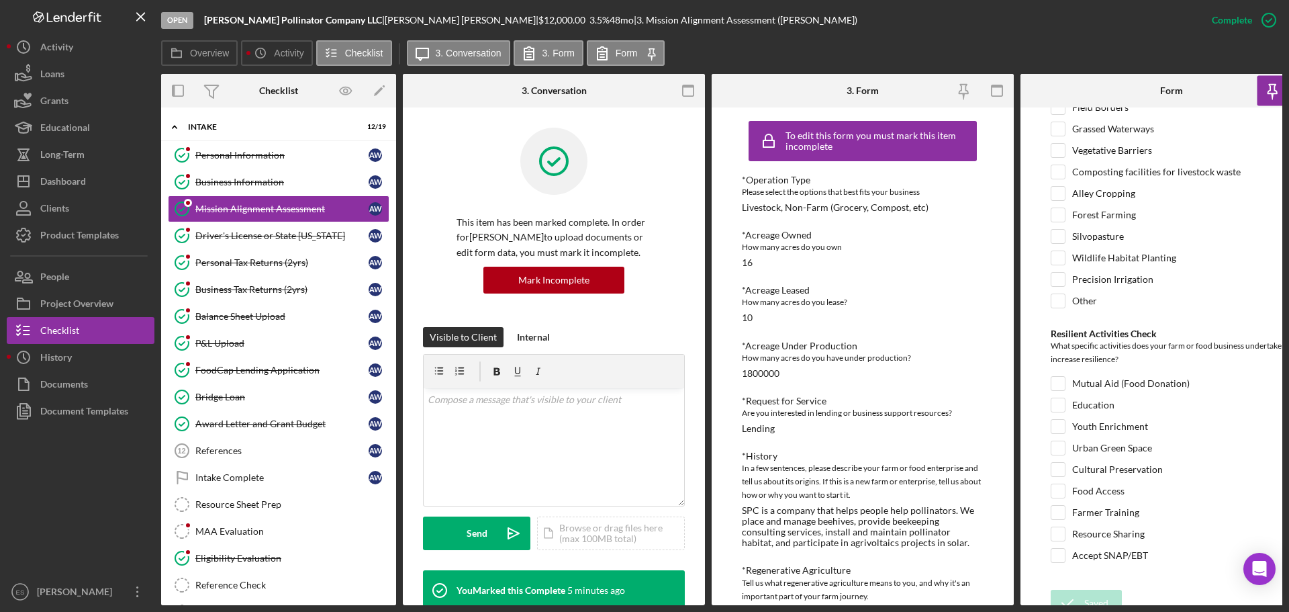
click at [693, 88] on icon "button" at bounding box center [688, 91] width 30 height 30
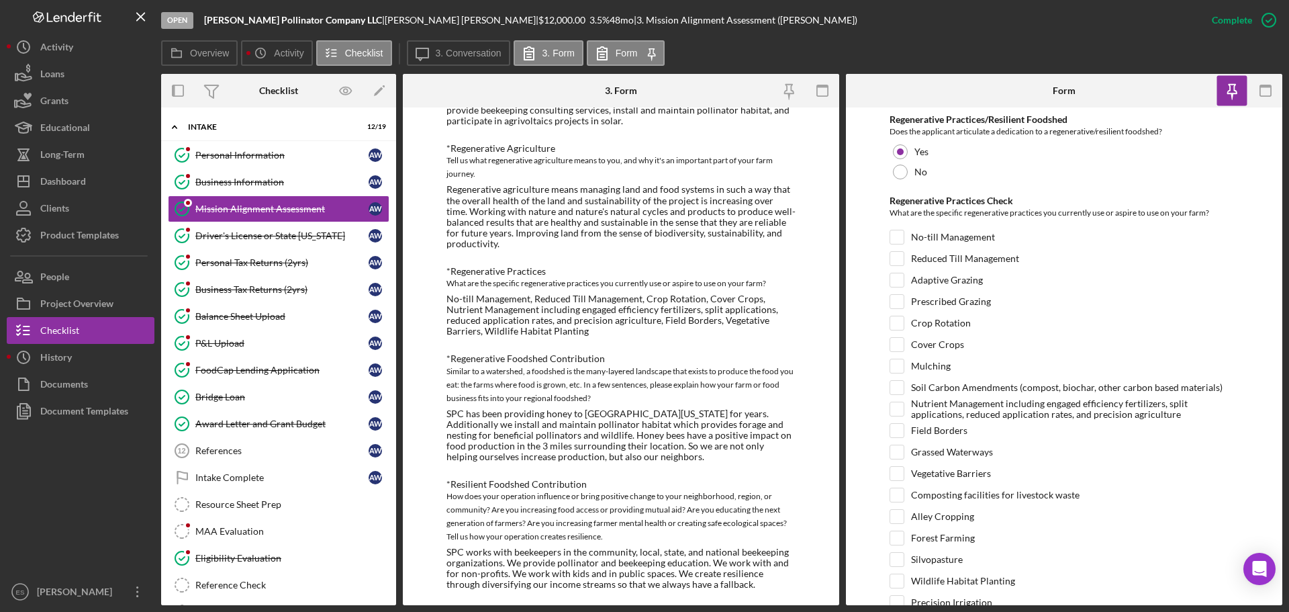
scroll to position [403, 0]
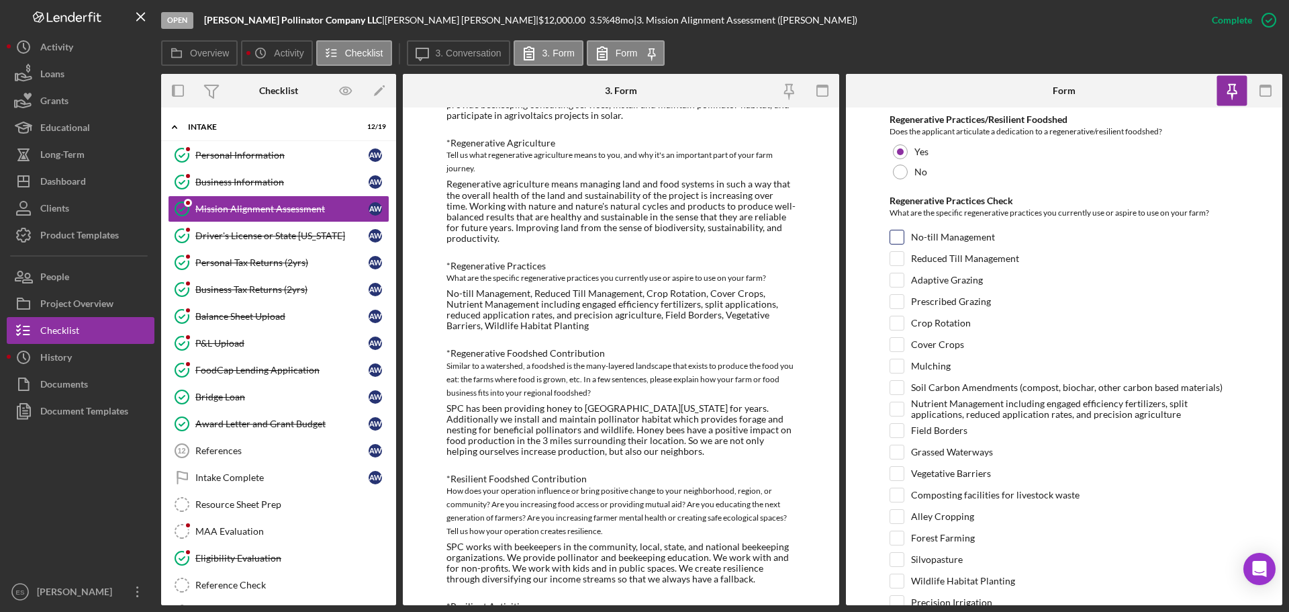
click at [900, 235] on input "No-till Management" at bounding box center [896, 236] width 13 height 13
checkbox input "true"
click at [901, 272] on div "Reduced Till Management" at bounding box center [1064, 261] width 349 height 21
click at [896, 261] on input "Reduced Till Management" at bounding box center [896, 258] width 13 height 13
checkbox input "true"
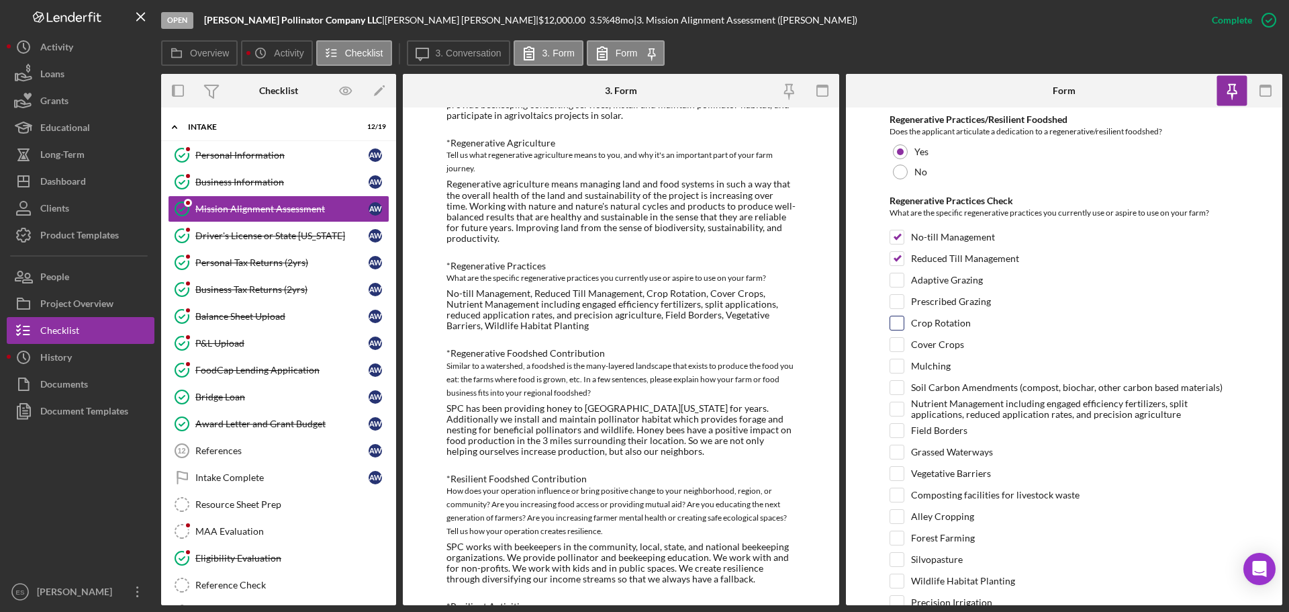
click at [902, 325] on input "Crop Rotation" at bounding box center [896, 322] width 13 height 13
checkbox input "true"
click at [897, 348] on input "Cover Crops" at bounding box center [896, 344] width 13 height 13
checkbox input "true"
click at [897, 404] on input "Nutrient Management including engaged efficiency fertilizers, split application…" at bounding box center [896, 408] width 13 height 13
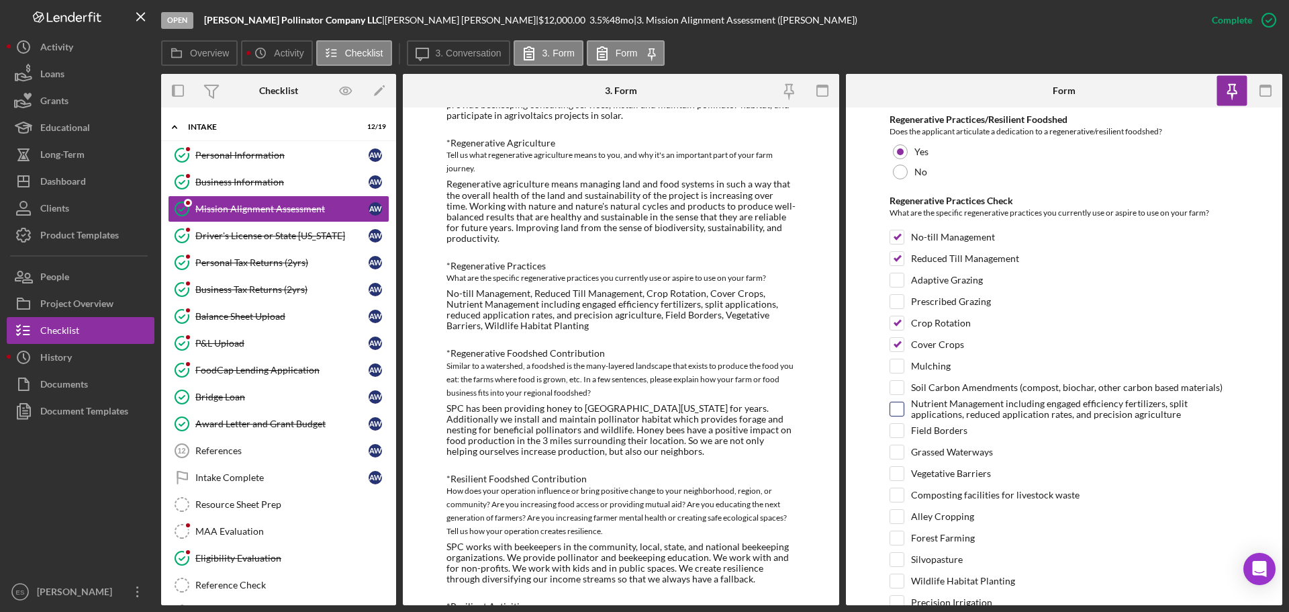
checkbox input "true"
click at [894, 430] on input "Field Borders" at bounding box center [896, 430] width 13 height 13
checkbox input "true"
click at [899, 473] on input "Vegetative Barriers" at bounding box center [896, 473] width 13 height 13
checkbox input "true"
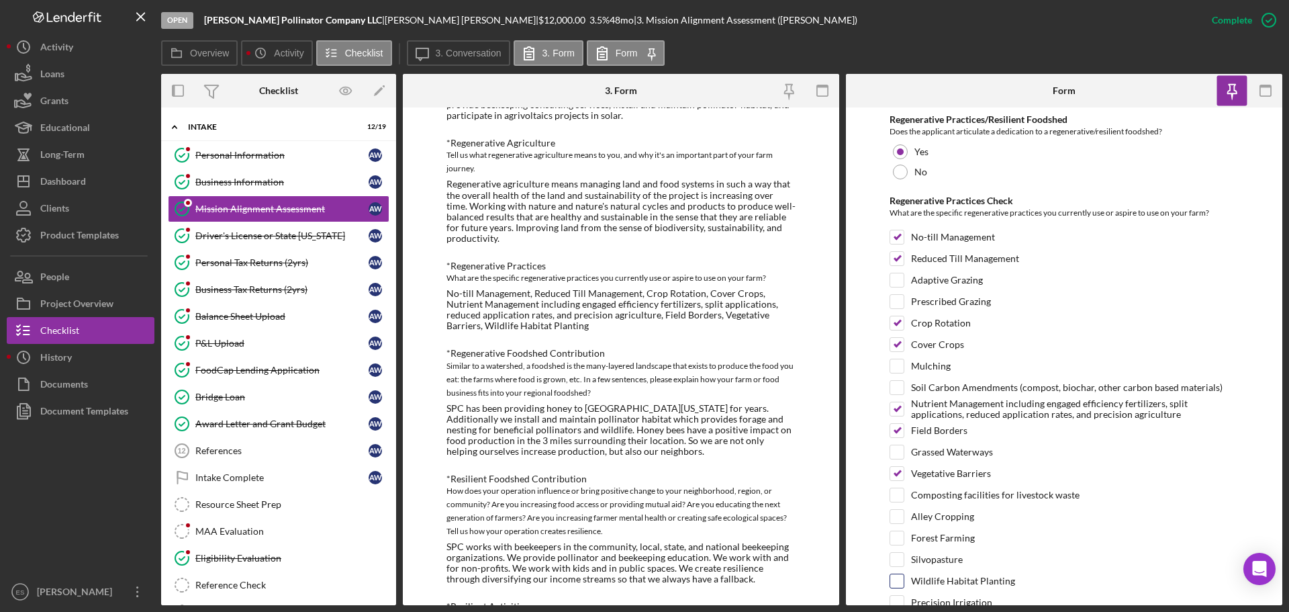
click at [898, 580] on input "Wildlife Habitat Planting" at bounding box center [896, 580] width 13 height 13
checkbox input "true"
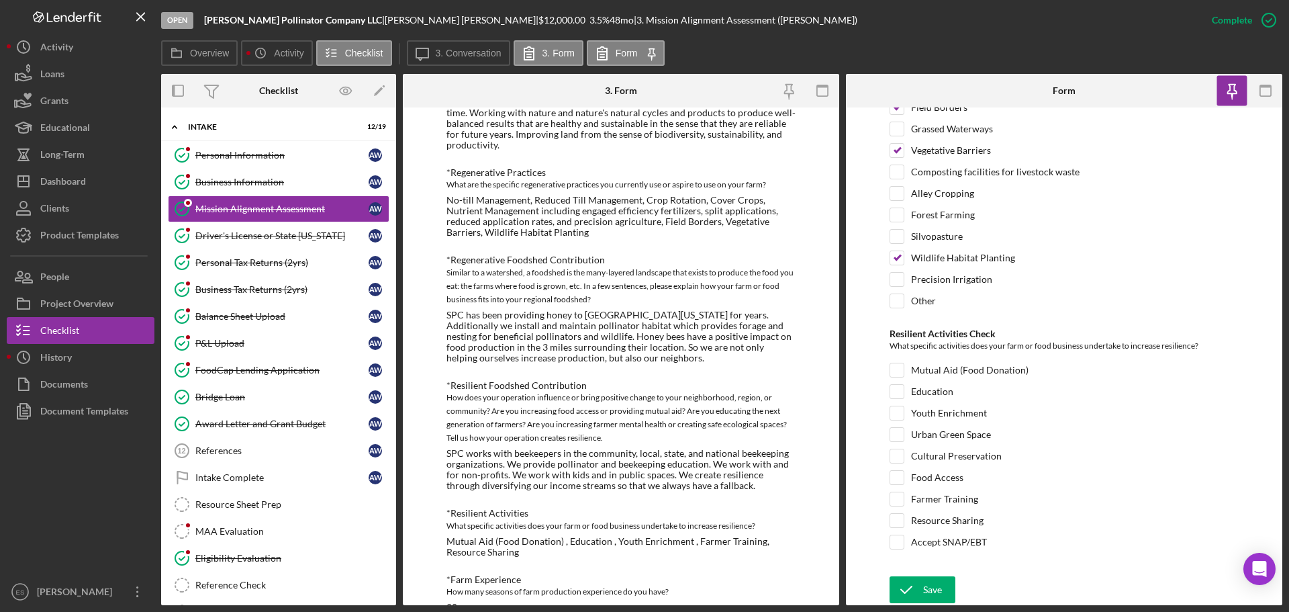
scroll to position [537, 0]
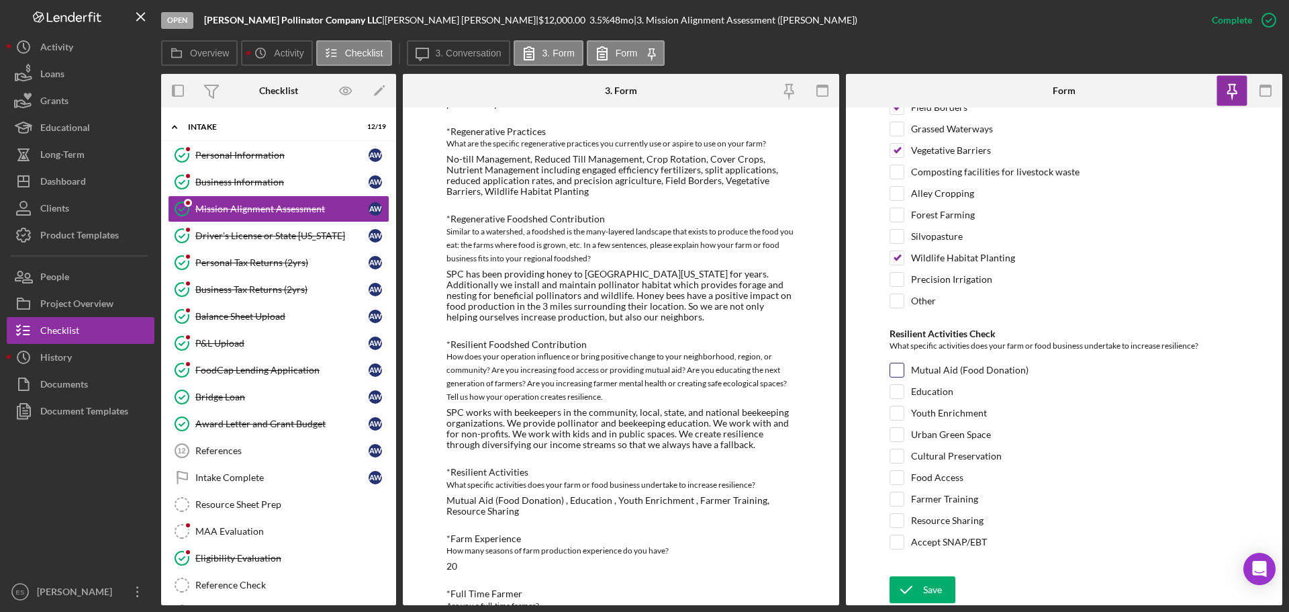
click at [901, 372] on input "Mutual Aid (Food Donation)" at bounding box center [896, 369] width 13 height 13
checkbox input "true"
click at [899, 412] on input "Youth Enrichment" at bounding box center [896, 412] width 13 height 13
checkbox input "true"
click at [898, 499] on input "Farmer Training" at bounding box center [896, 498] width 13 height 13
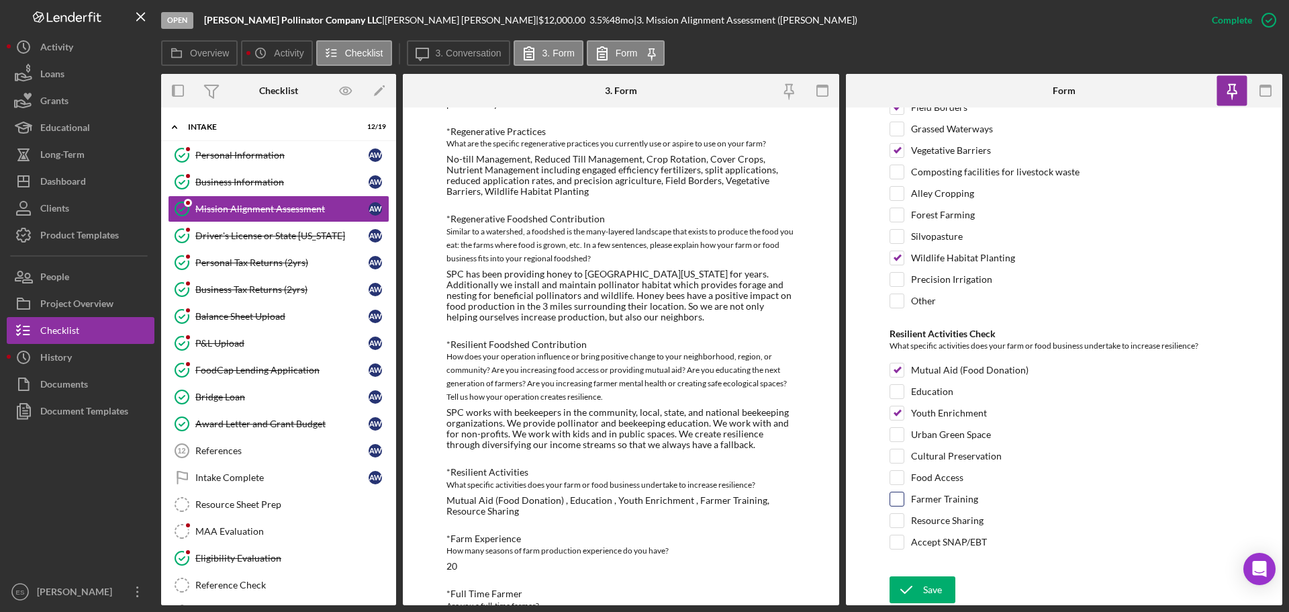
checkbox input "true"
click at [900, 525] on input "Resource Sharing" at bounding box center [896, 520] width 13 height 13
checkbox input "true"
click at [906, 588] on icon "submit" at bounding box center [907, 590] width 34 height 34
click at [257, 529] on div "MAA Evaluation" at bounding box center [291, 531] width 193 height 11
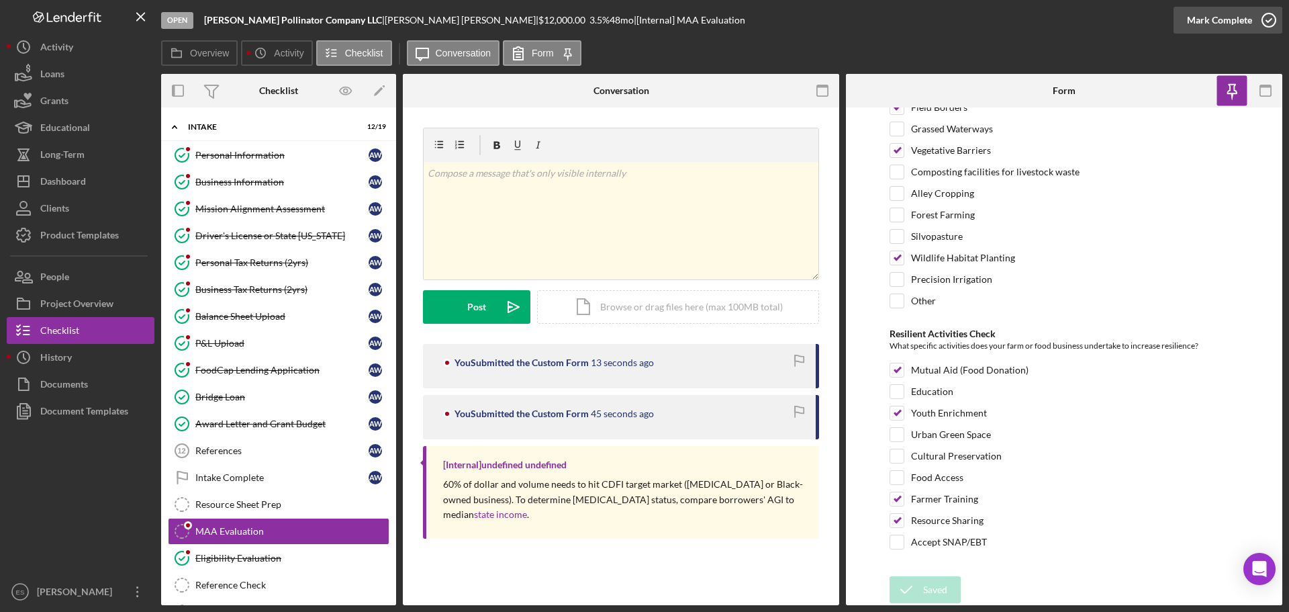
click at [1229, 24] on div "Mark Complete" at bounding box center [1219, 20] width 65 height 27
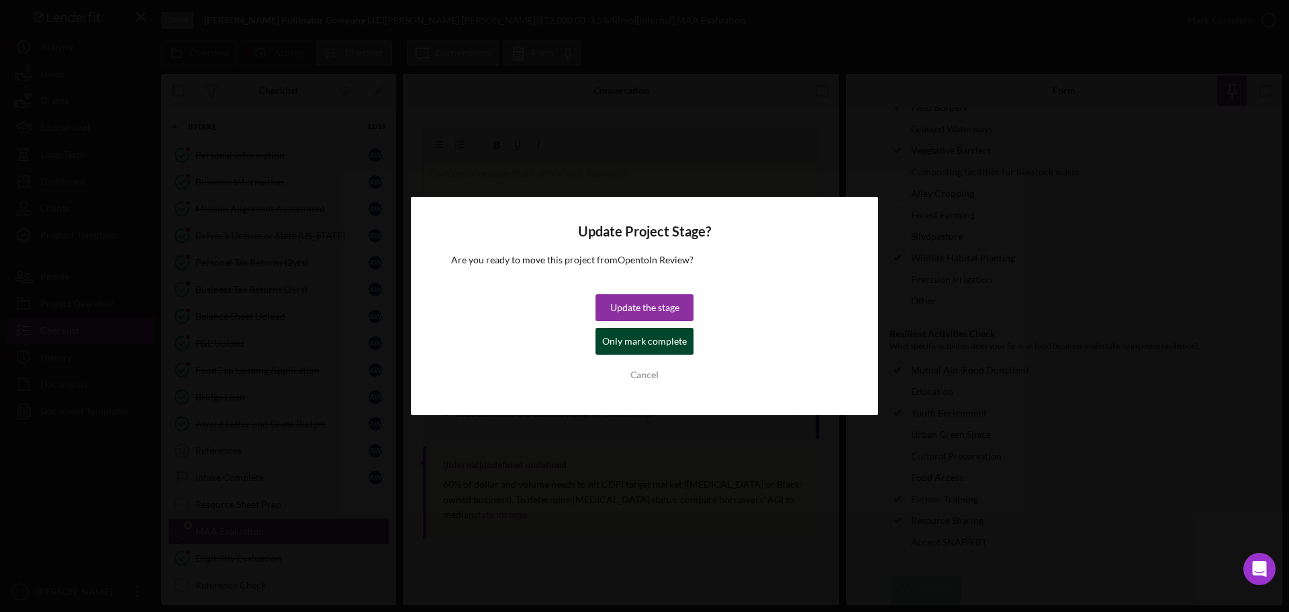
click at [652, 344] on div "Only mark complete" at bounding box center [644, 341] width 85 height 27
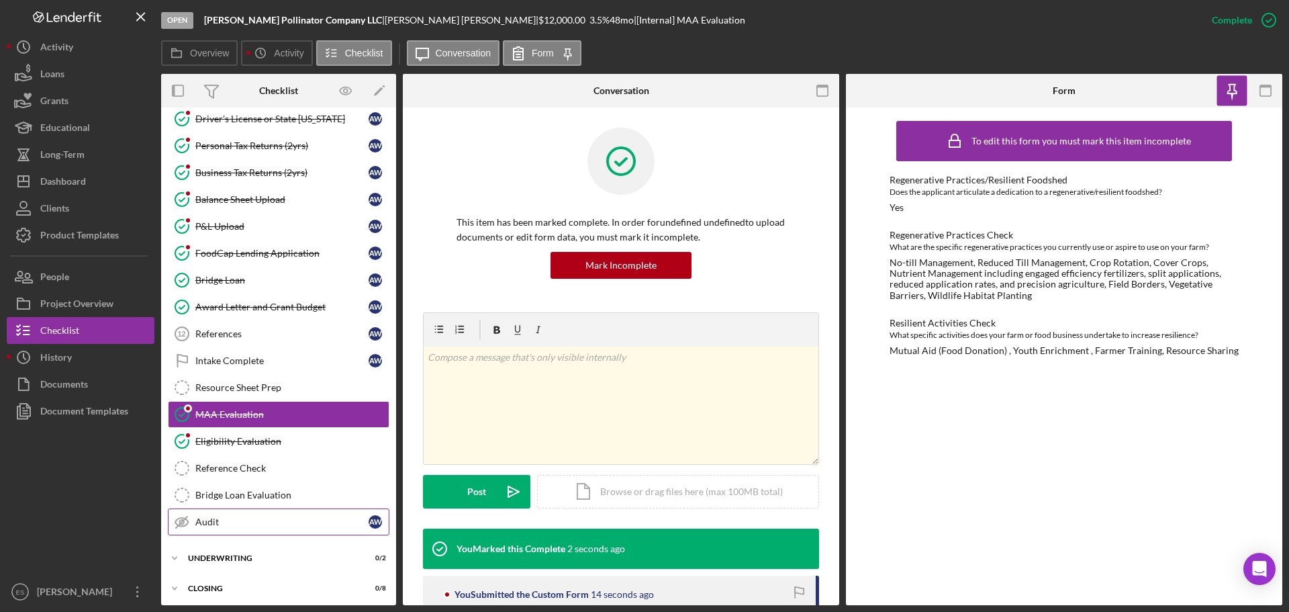
scroll to position [121, 0]
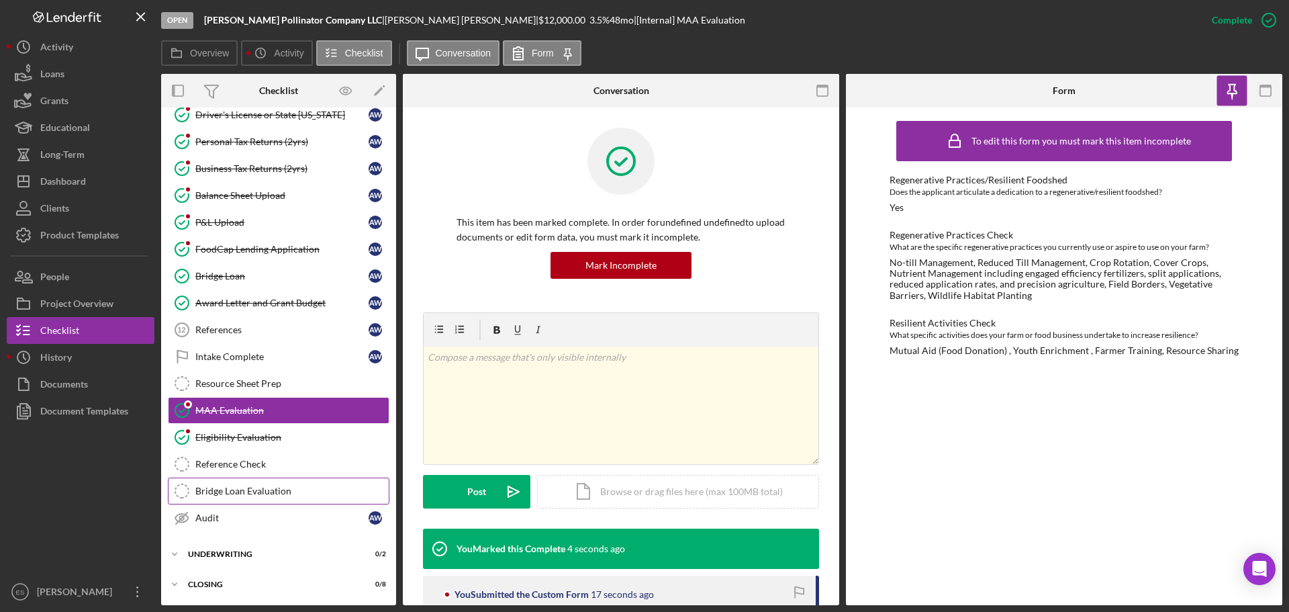
click at [242, 488] on div "Bridge Loan Evaluation" at bounding box center [291, 490] width 193 height 11
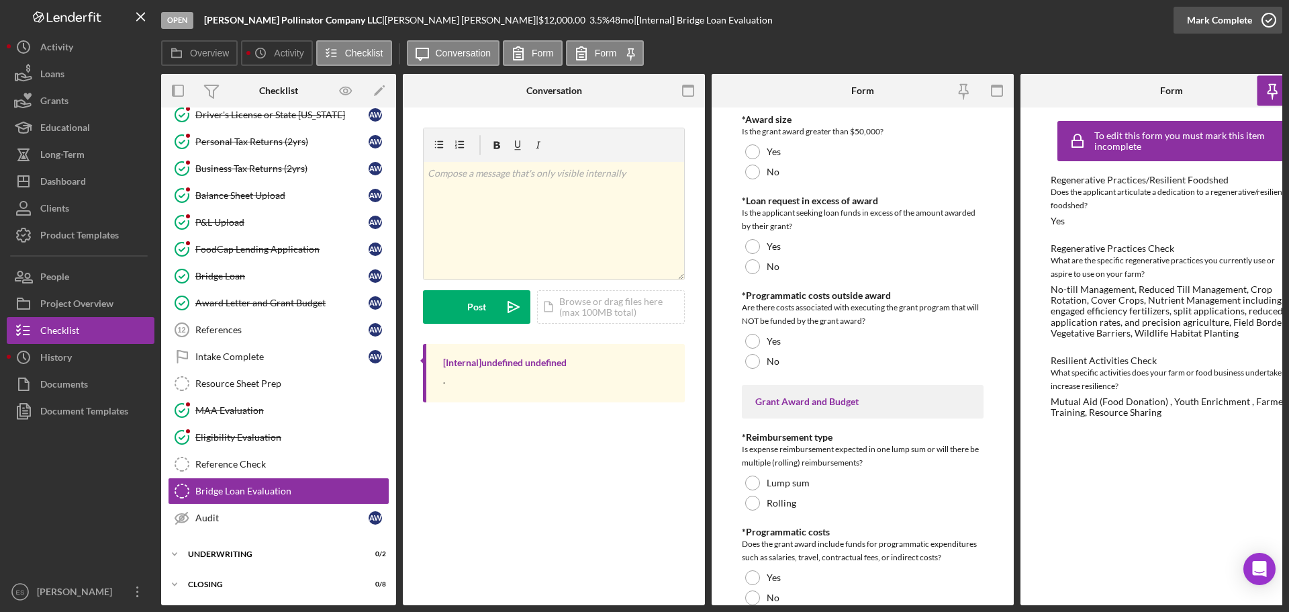
click at [1231, 17] on div "Mark Complete" at bounding box center [1219, 20] width 65 height 27
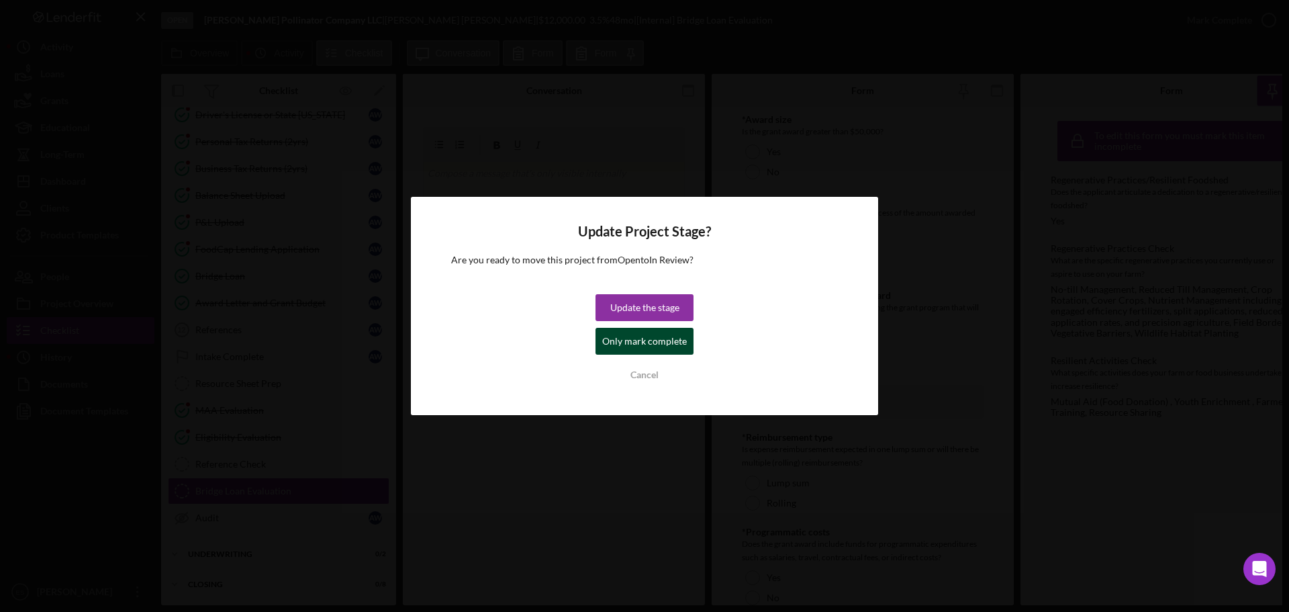
click at [650, 343] on div "Only mark complete" at bounding box center [644, 341] width 85 height 27
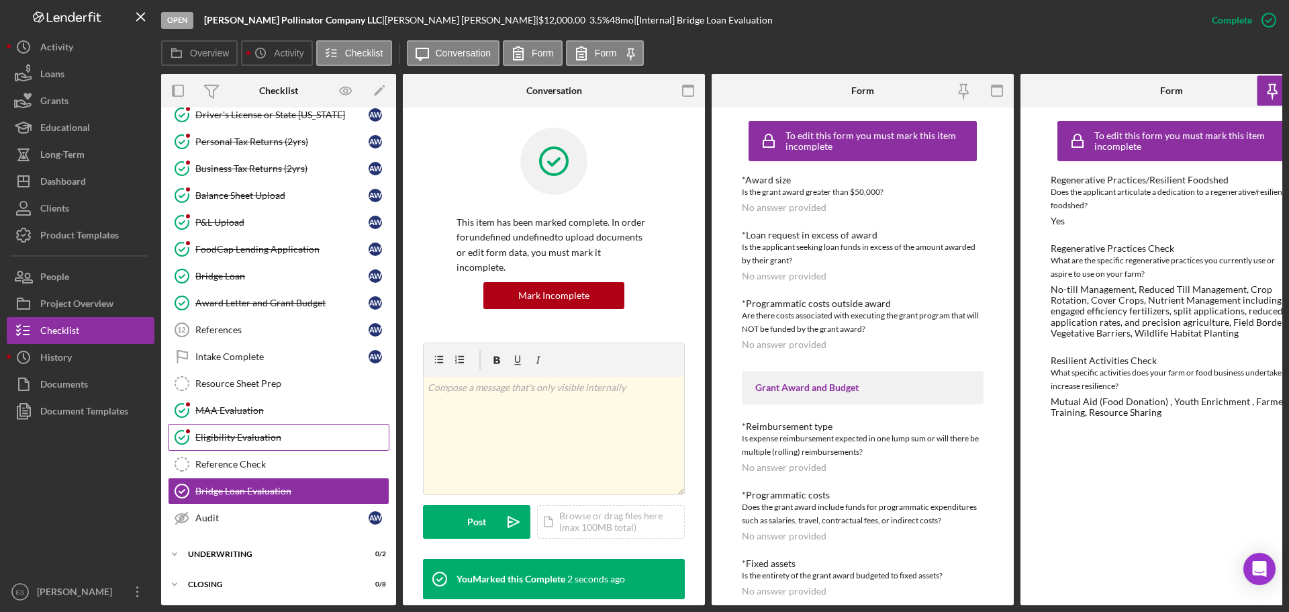
scroll to position [125, 0]
click at [263, 555] on div "Icon/Expander Underwriting 0 / 2" at bounding box center [278, 554] width 235 height 27
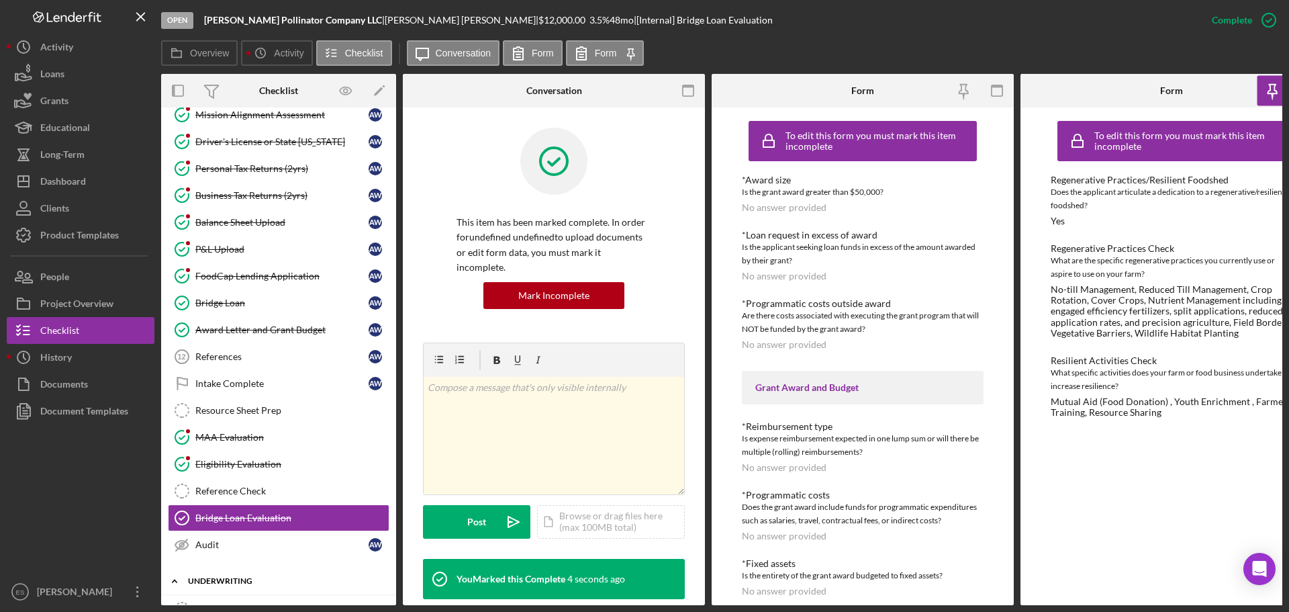
scroll to position [0, 0]
